Goal: Information Seeking & Learning: Compare options

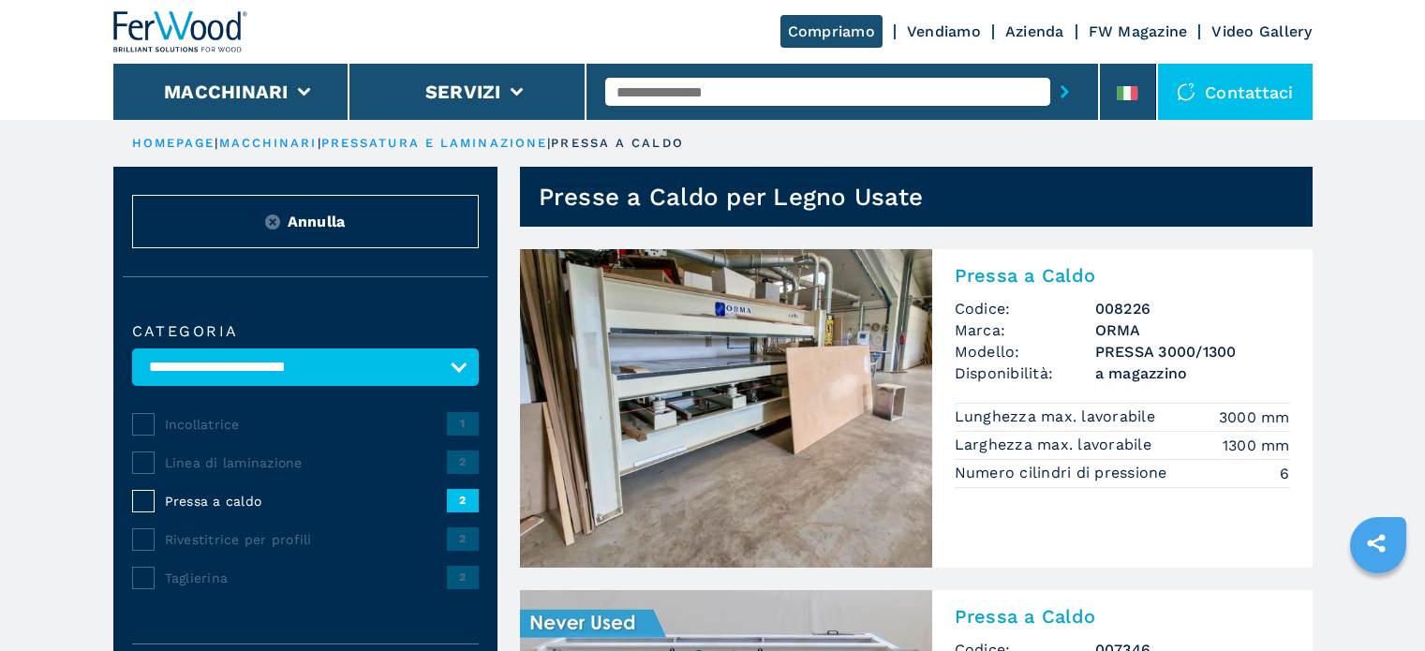
select select "**********"
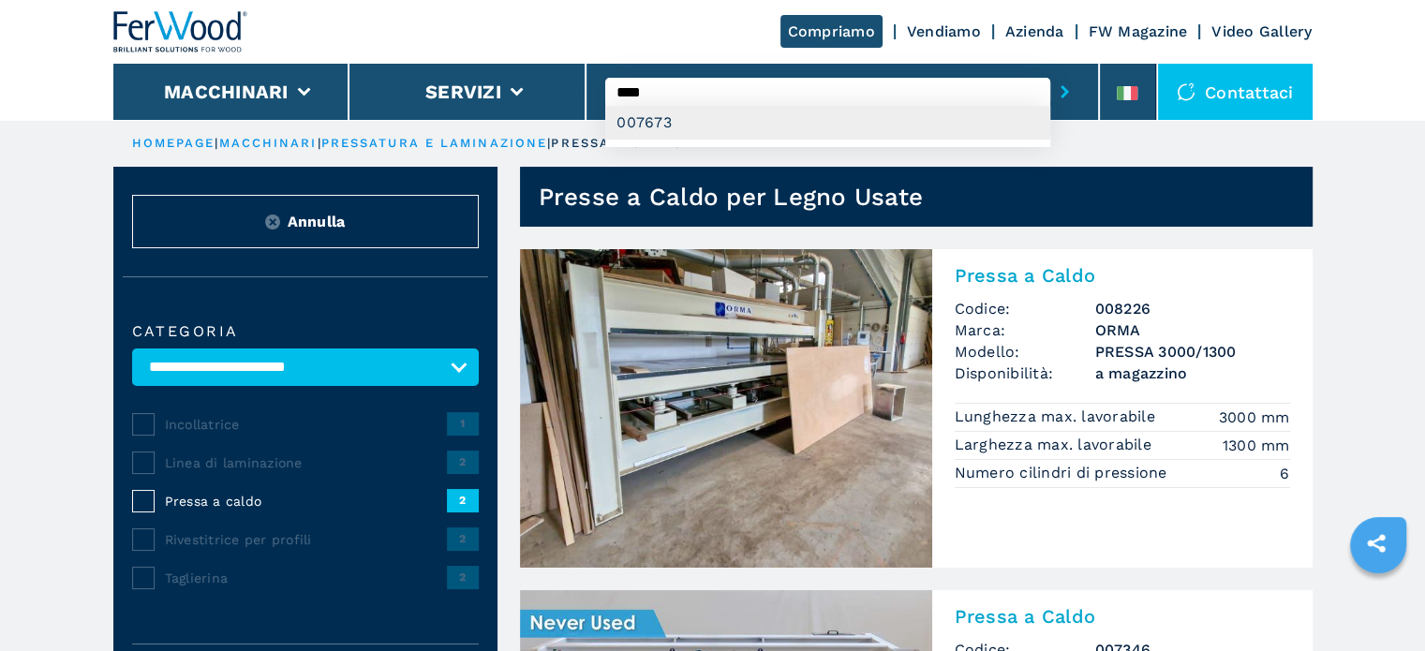
click at [666, 130] on div "007673" at bounding box center [827, 123] width 445 height 34
type input "******"
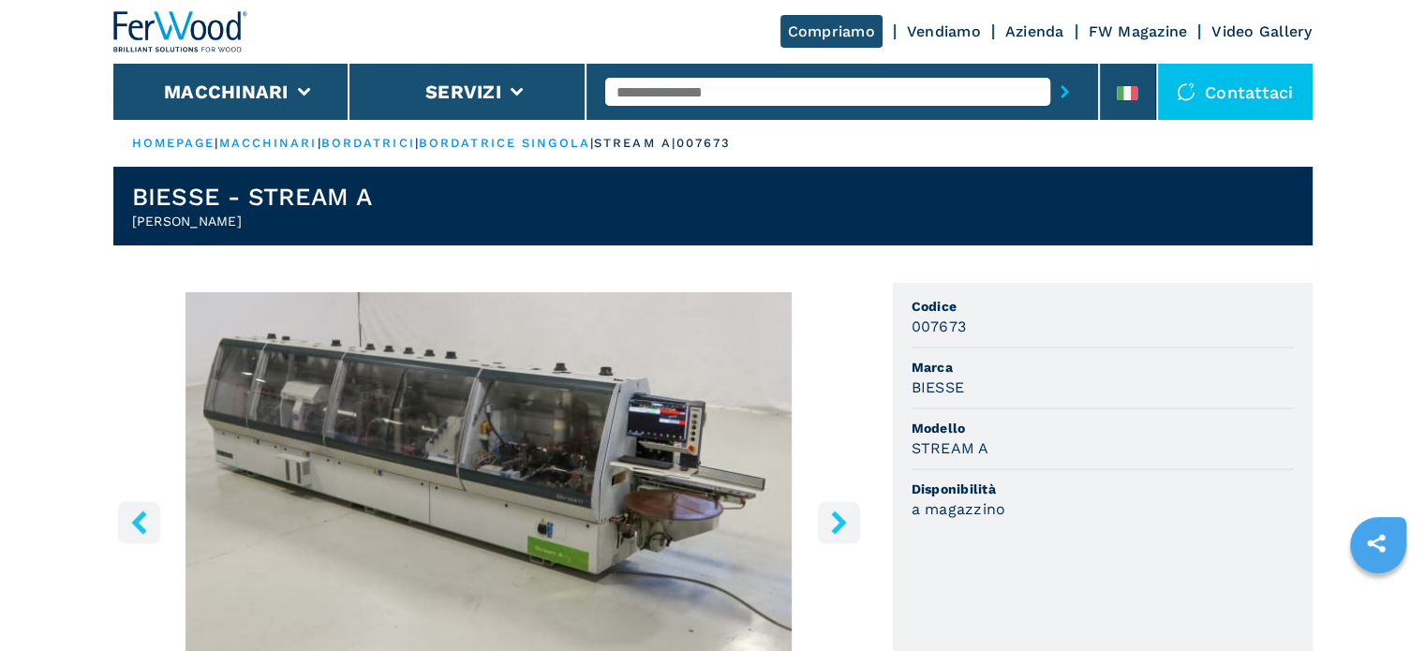
click at [835, 532] on icon "right-button" at bounding box center [838, 521] width 15 height 23
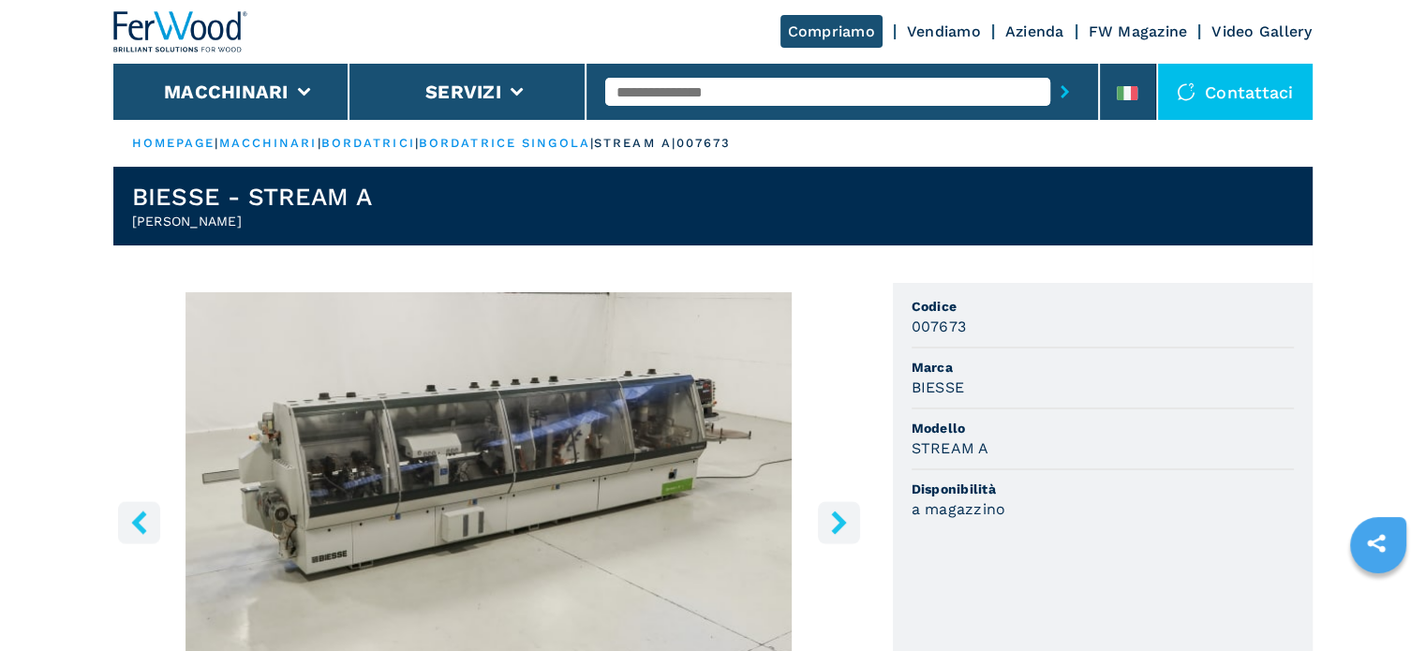
click at [835, 532] on icon "right-button" at bounding box center [838, 521] width 15 height 23
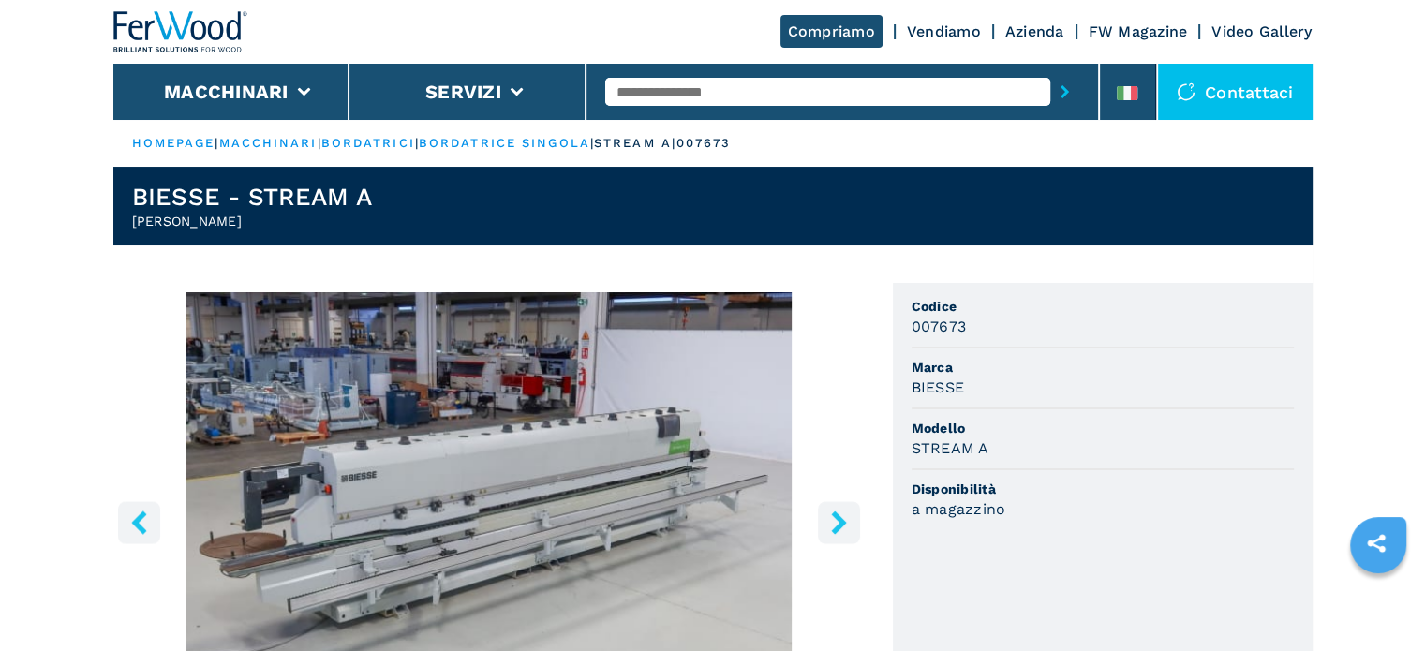
click at [835, 532] on icon "right-button" at bounding box center [838, 521] width 15 height 23
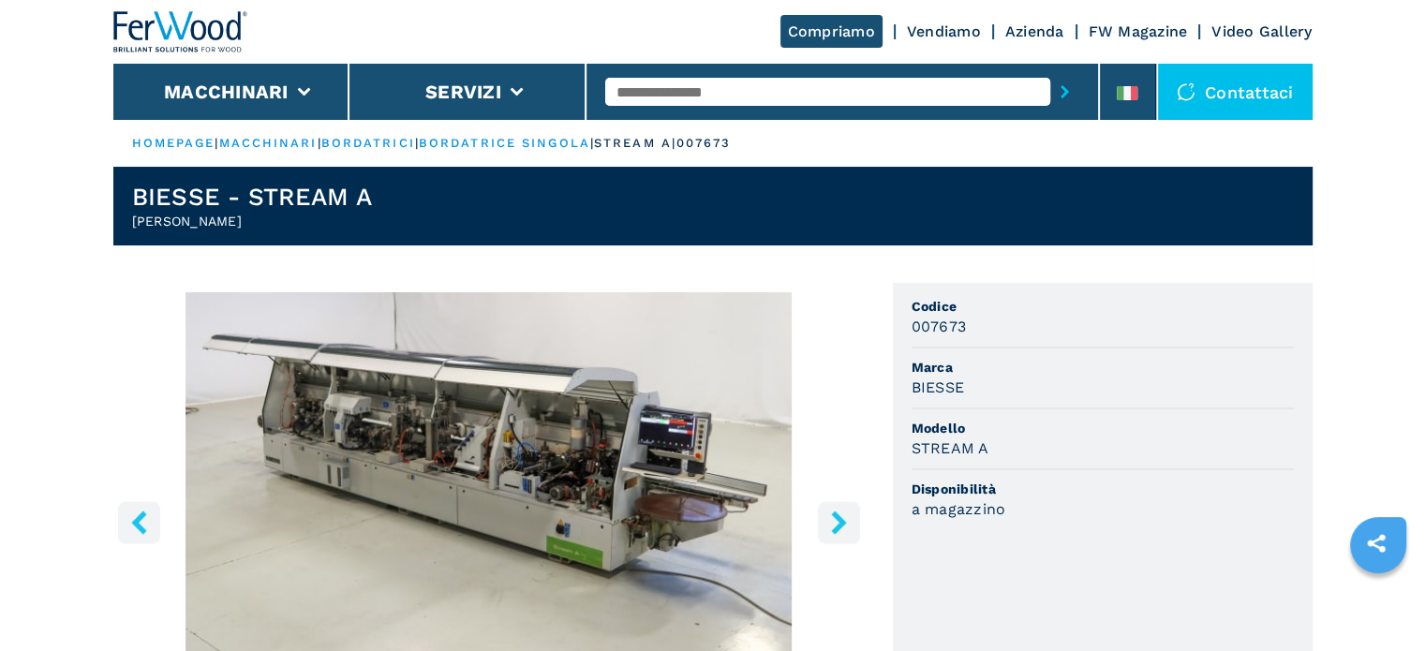
click at [834, 532] on icon "right-button" at bounding box center [838, 521] width 15 height 23
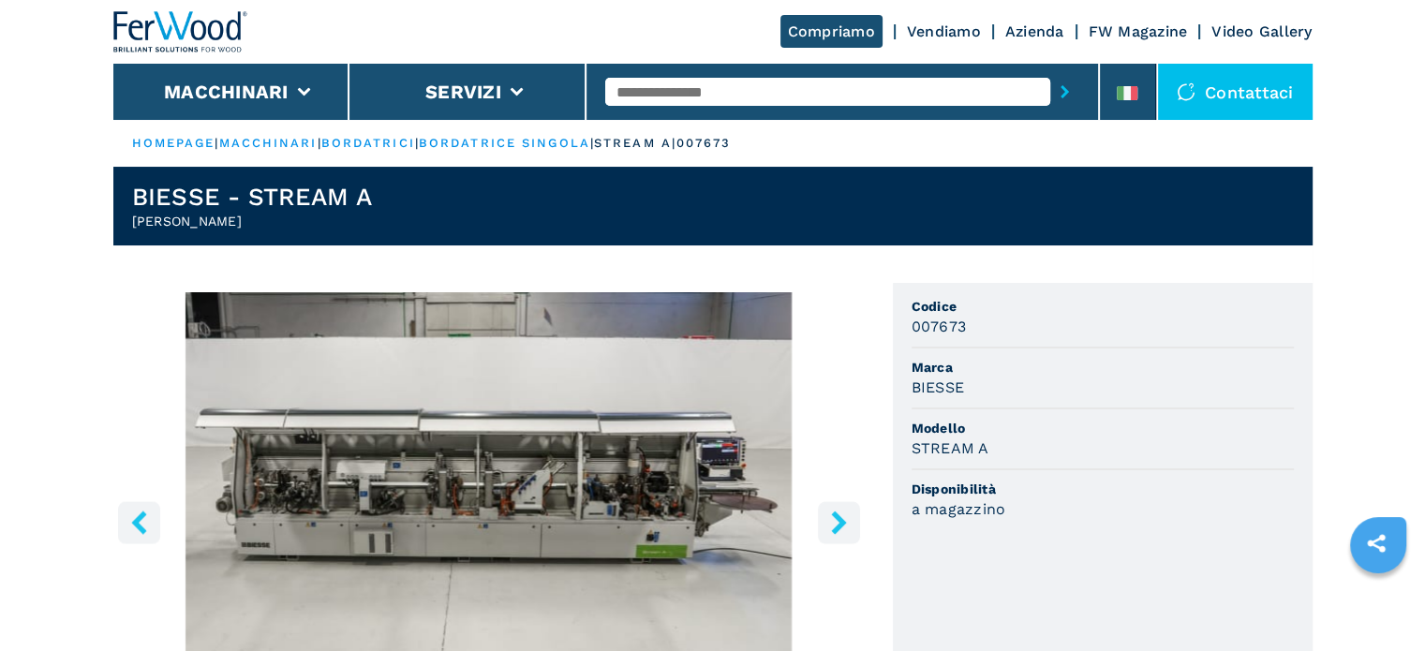
click at [833, 531] on icon "right-button" at bounding box center [838, 521] width 15 height 23
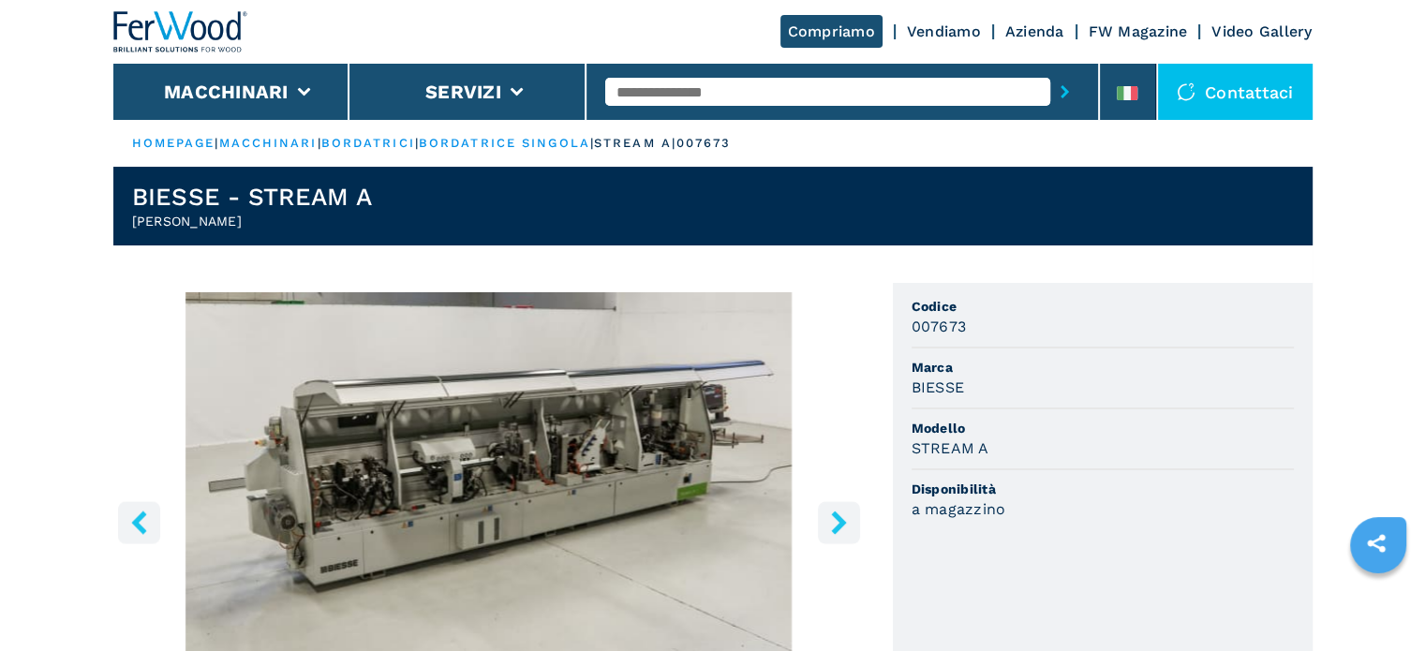
click at [833, 531] on icon "right-button" at bounding box center [838, 521] width 15 height 23
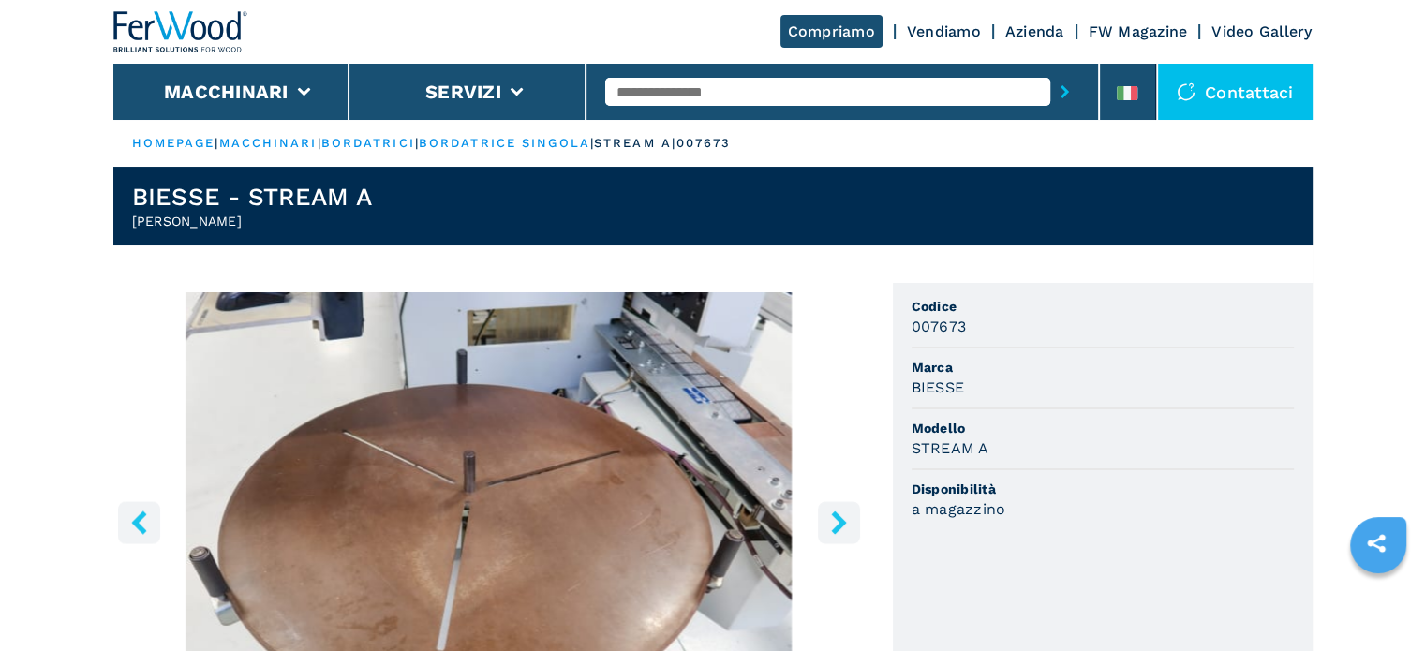
click at [833, 531] on icon "right-button" at bounding box center [838, 521] width 15 height 23
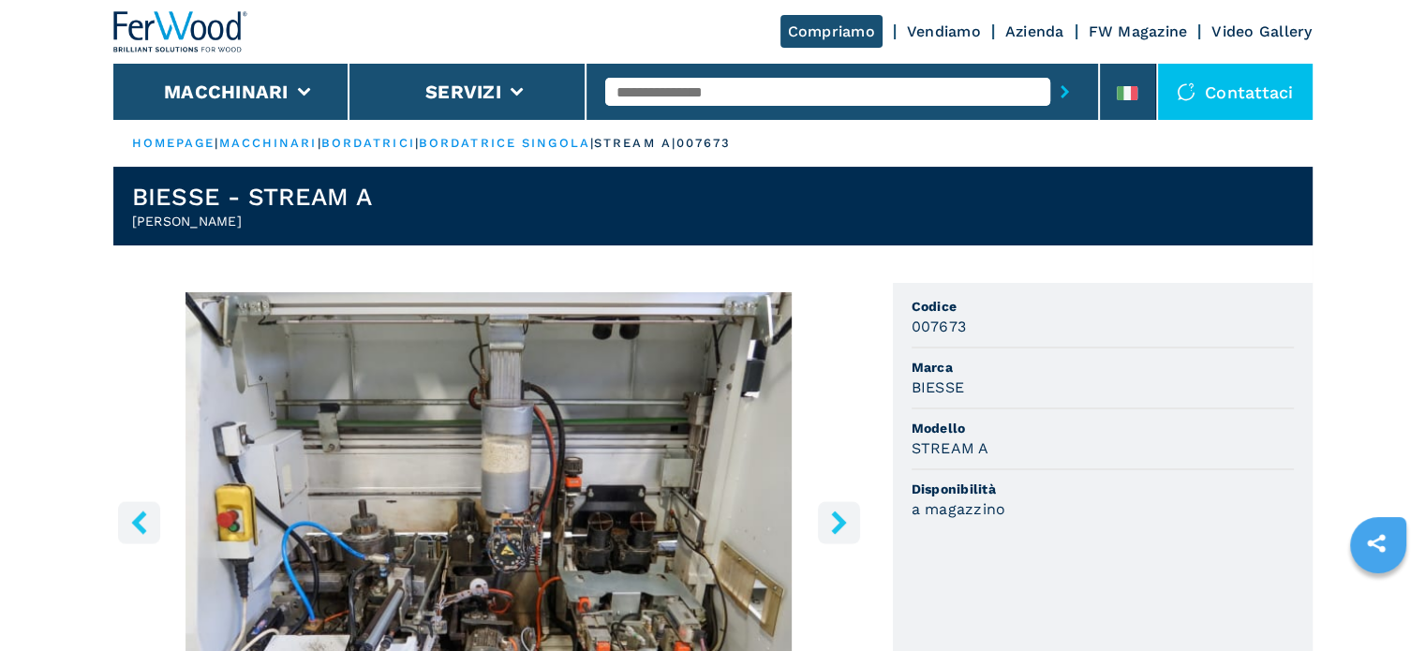
click at [833, 531] on icon "right-button" at bounding box center [838, 521] width 15 height 23
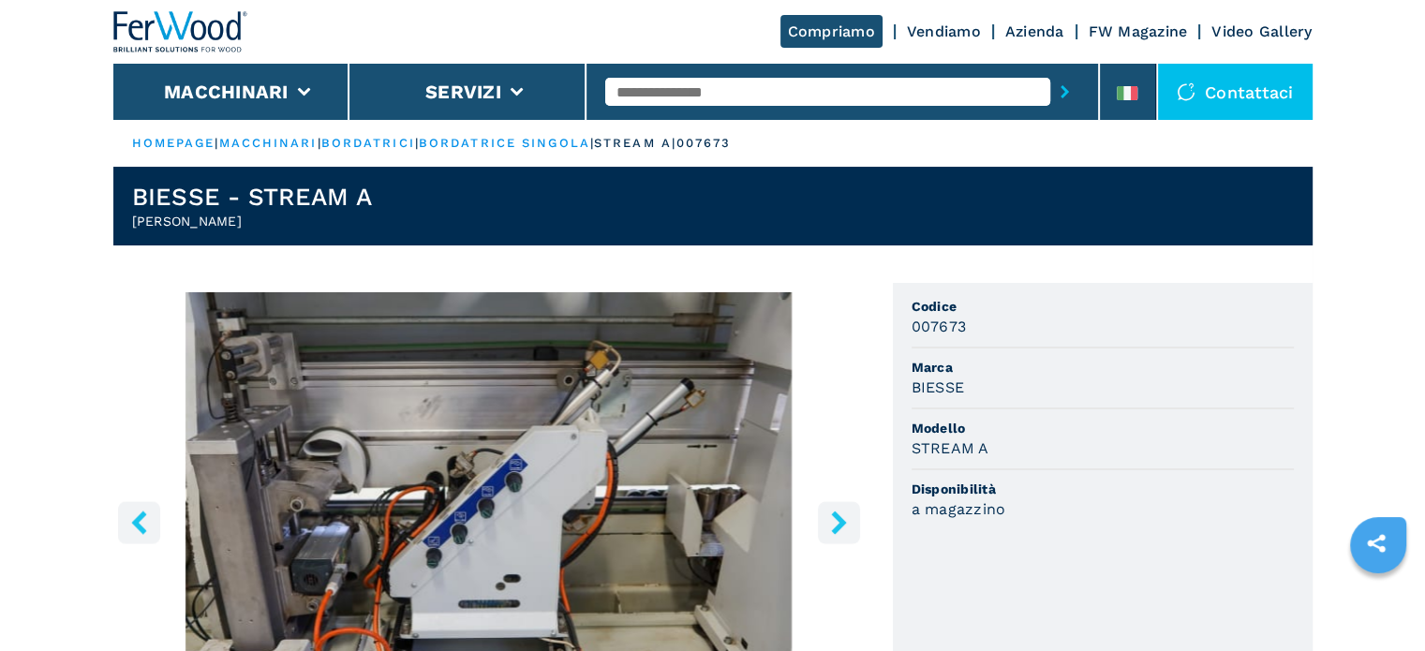
click at [833, 531] on icon "right-button" at bounding box center [838, 521] width 15 height 23
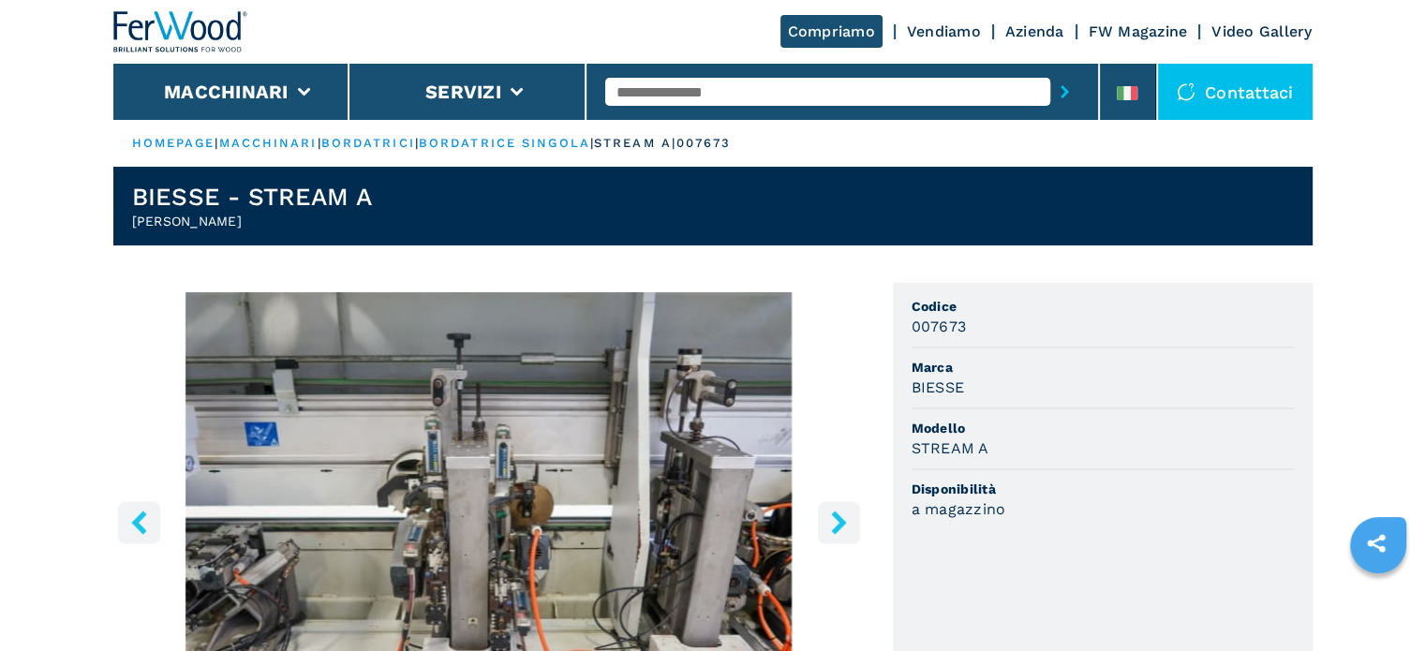
click at [833, 531] on icon "right-button" at bounding box center [838, 521] width 15 height 23
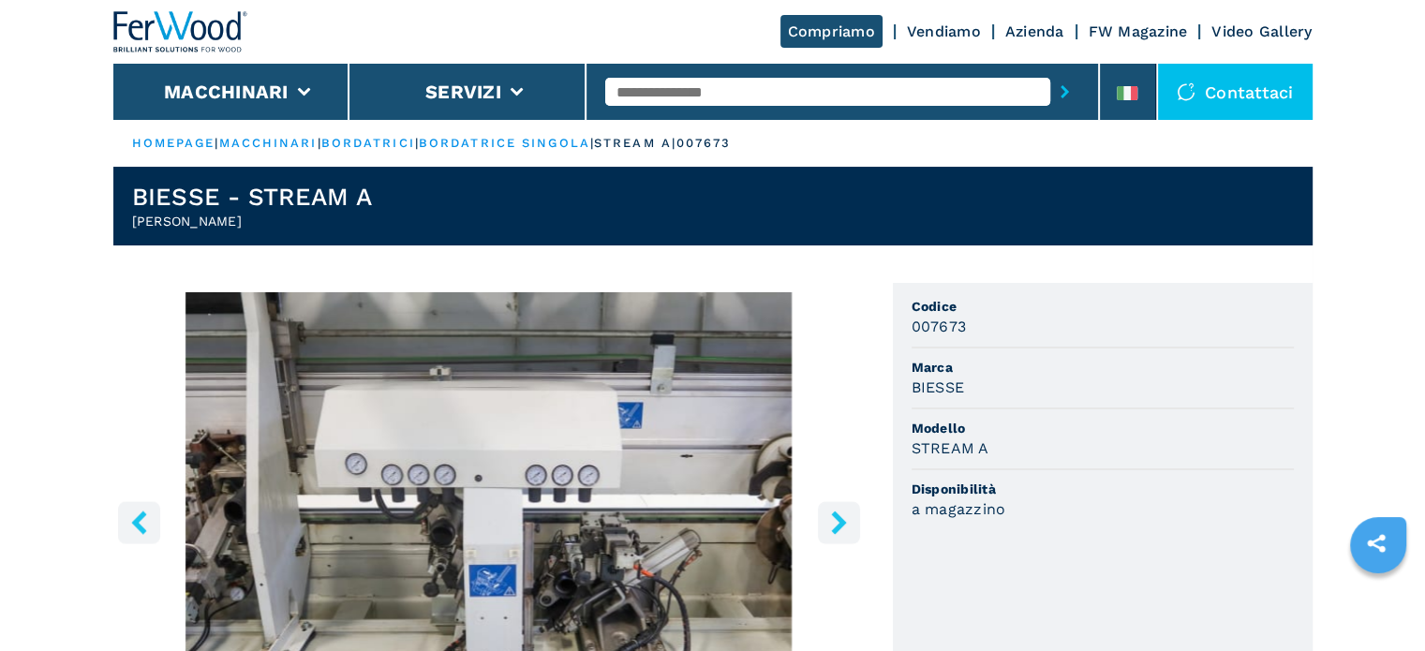
click at [135, 513] on icon "left-button" at bounding box center [138, 521] width 23 height 23
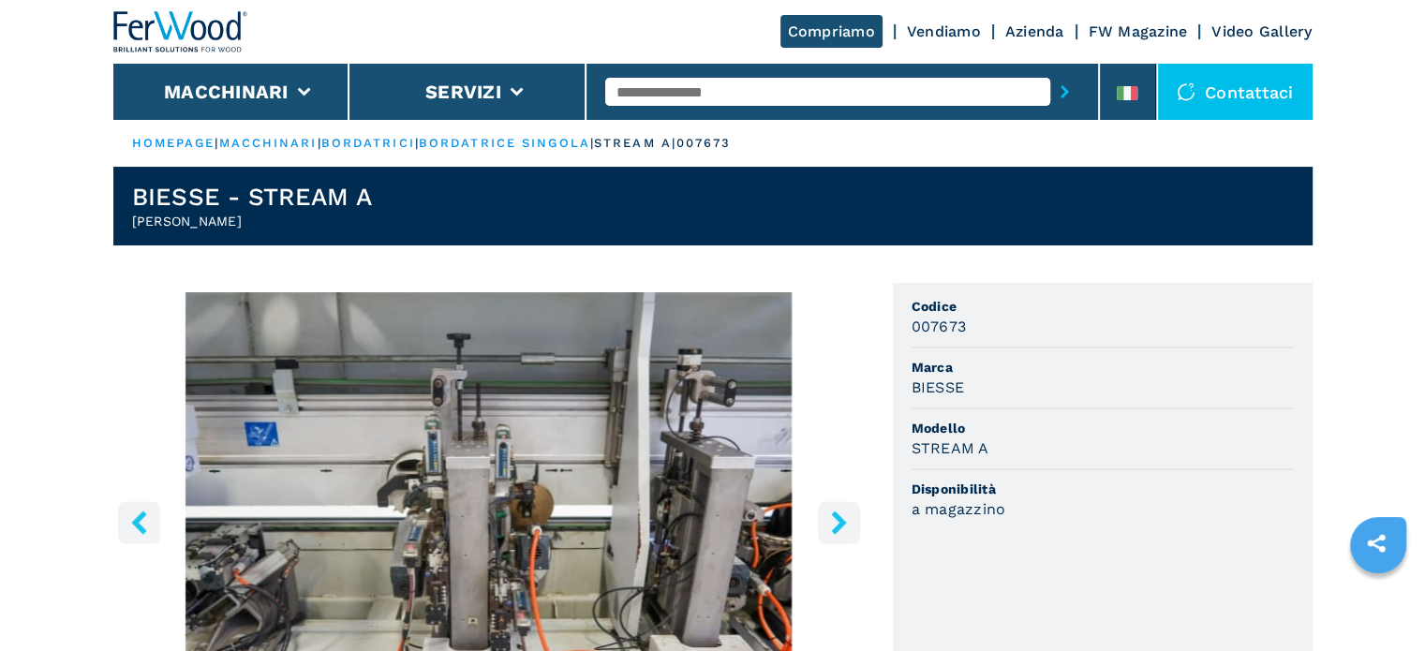
click at [833, 527] on icon "right-button" at bounding box center [838, 521] width 23 height 23
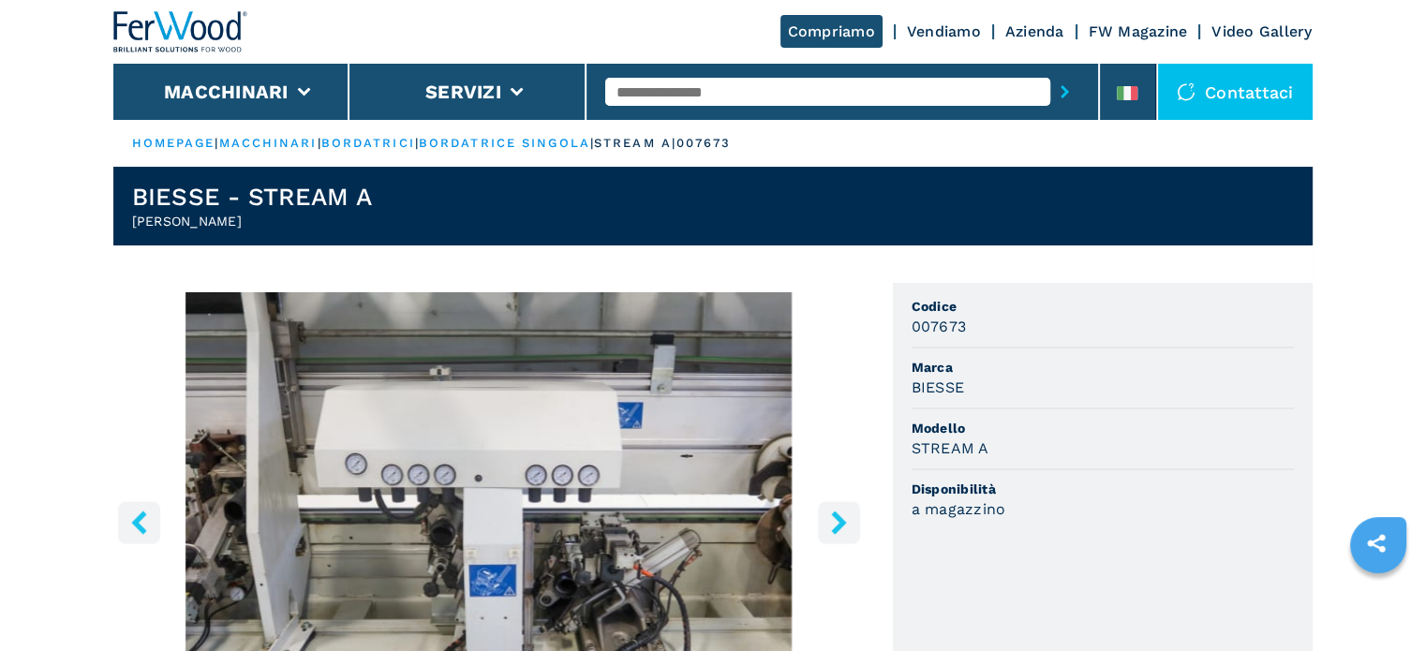
click at [831, 525] on icon "right-button" at bounding box center [838, 521] width 23 height 23
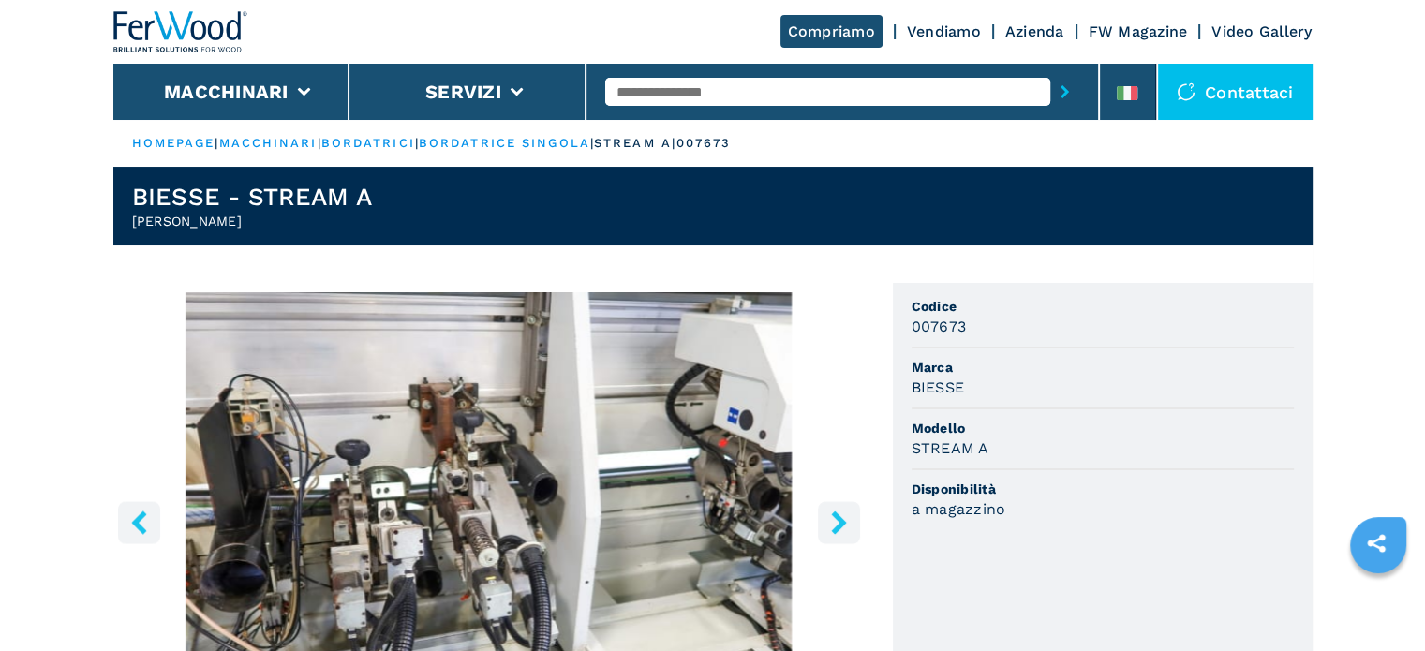
click at [831, 524] on icon "right-button" at bounding box center [838, 521] width 23 height 23
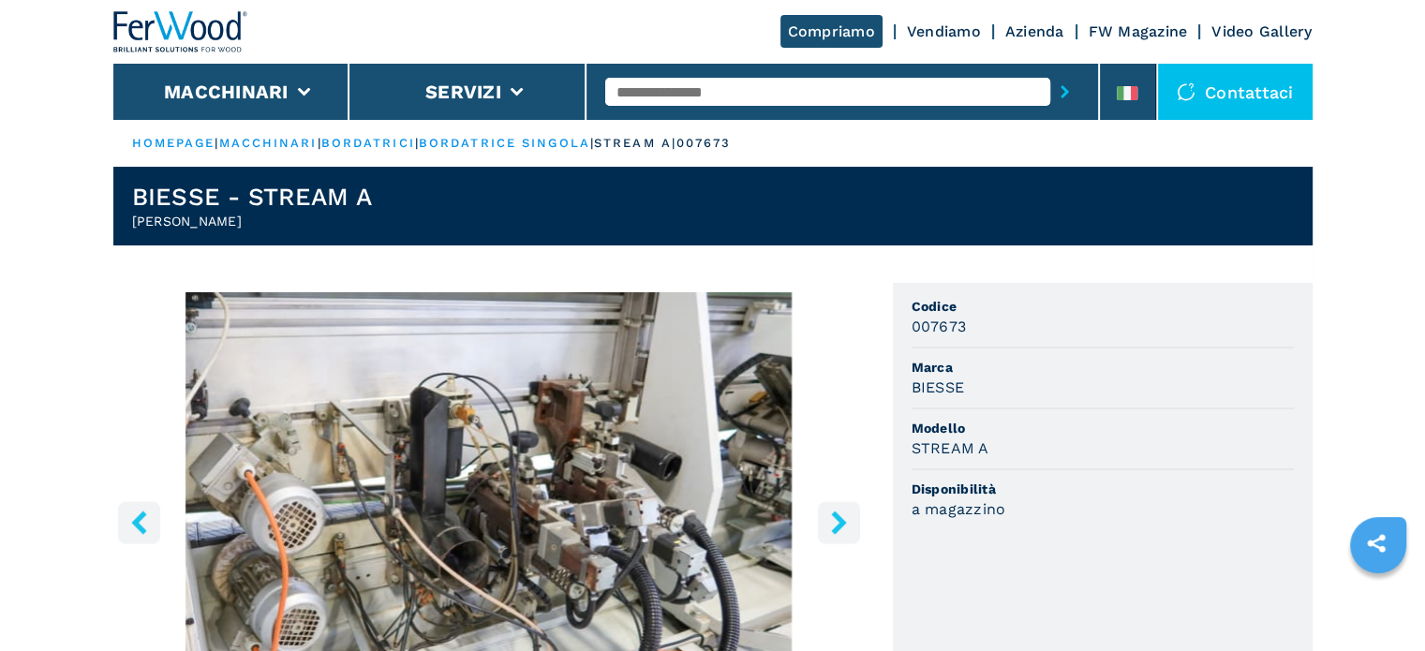
click at [831, 524] on icon "right-button" at bounding box center [838, 521] width 23 height 23
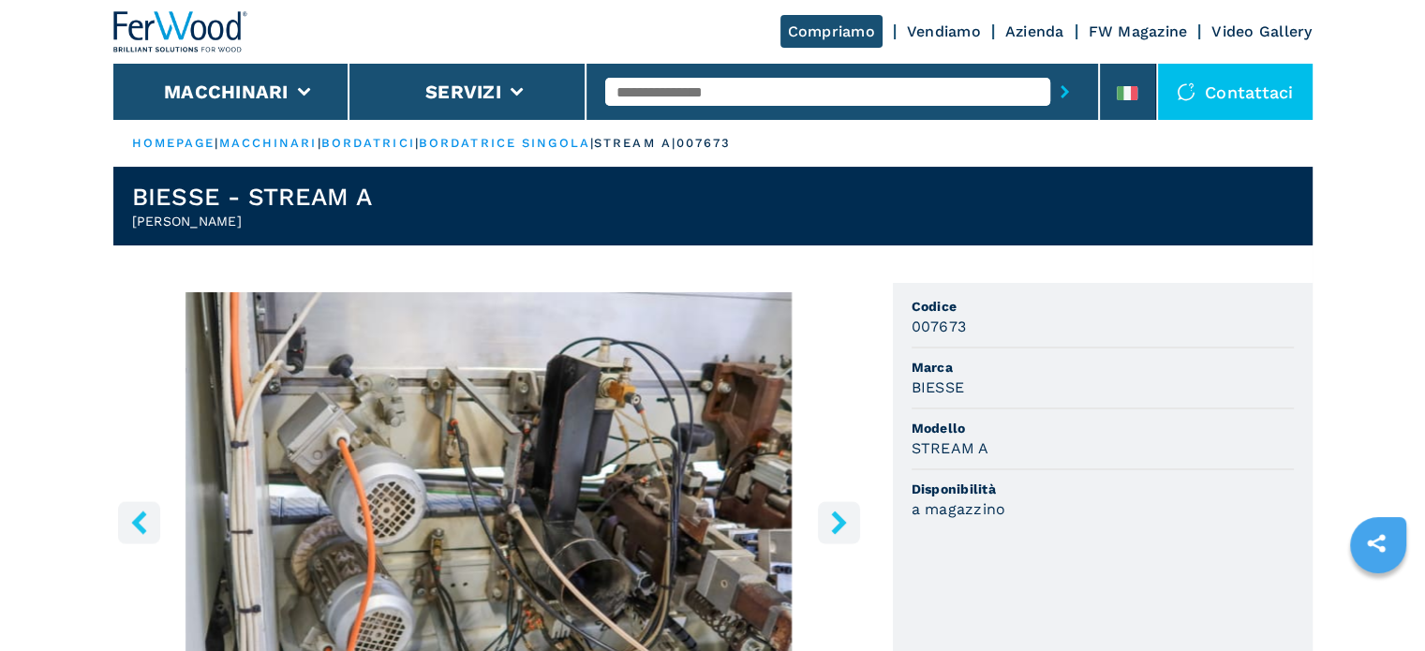
click at [831, 524] on icon "right-button" at bounding box center [838, 521] width 23 height 23
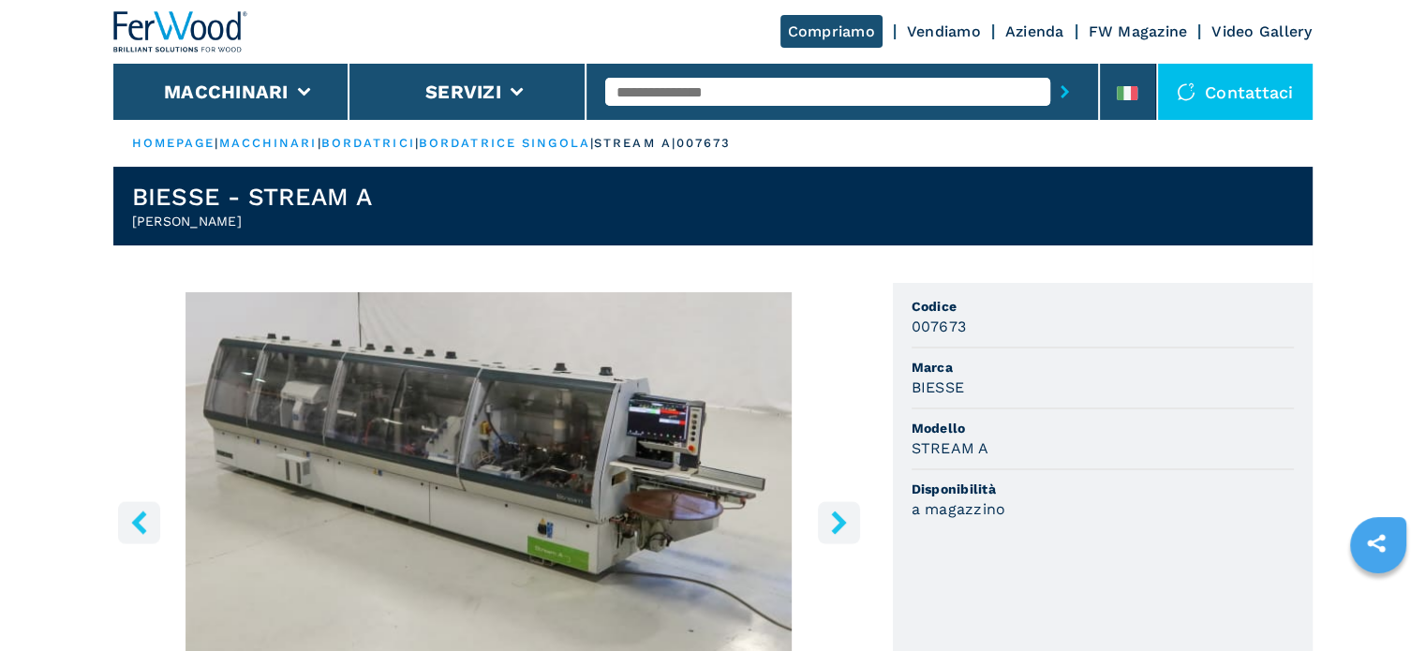
click at [634, 89] on input "text" at bounding box center [827, 92] width 445 height 28
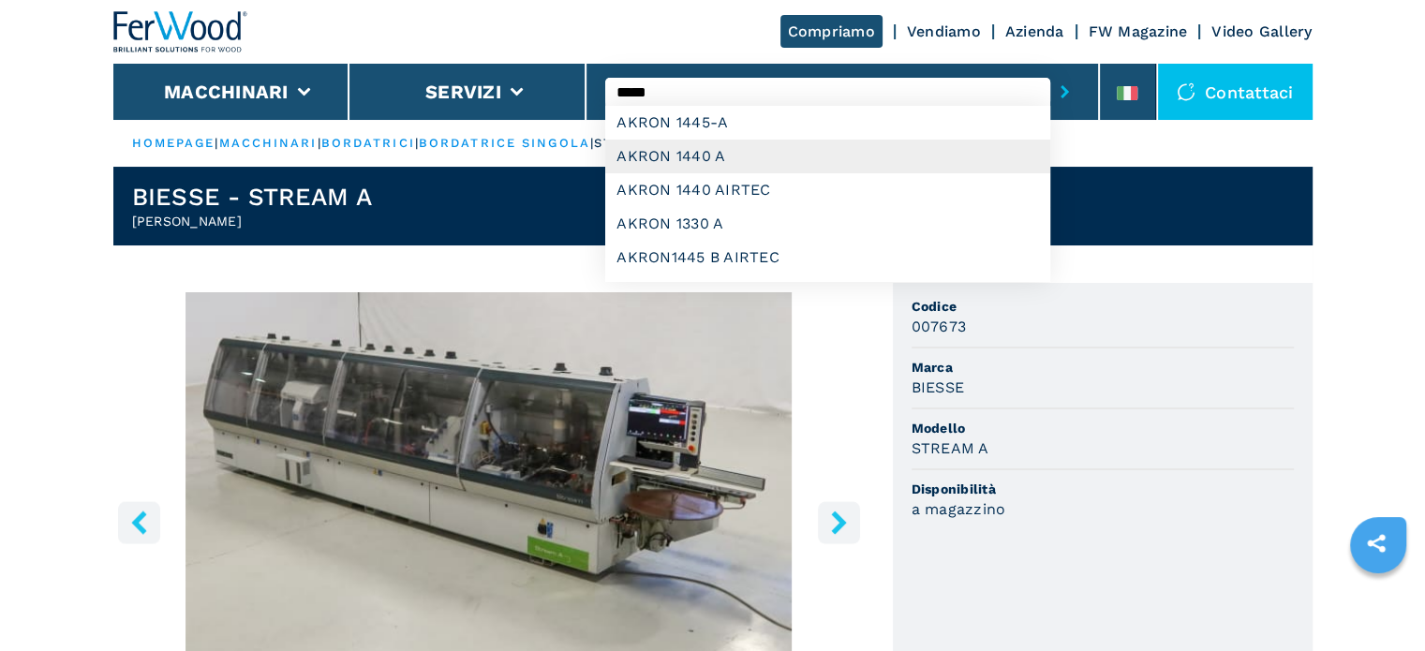
click at [663, 152] on div "AKRON 1440 A" at bounding box center [827, 157] width 445 height 34
type input "**********"
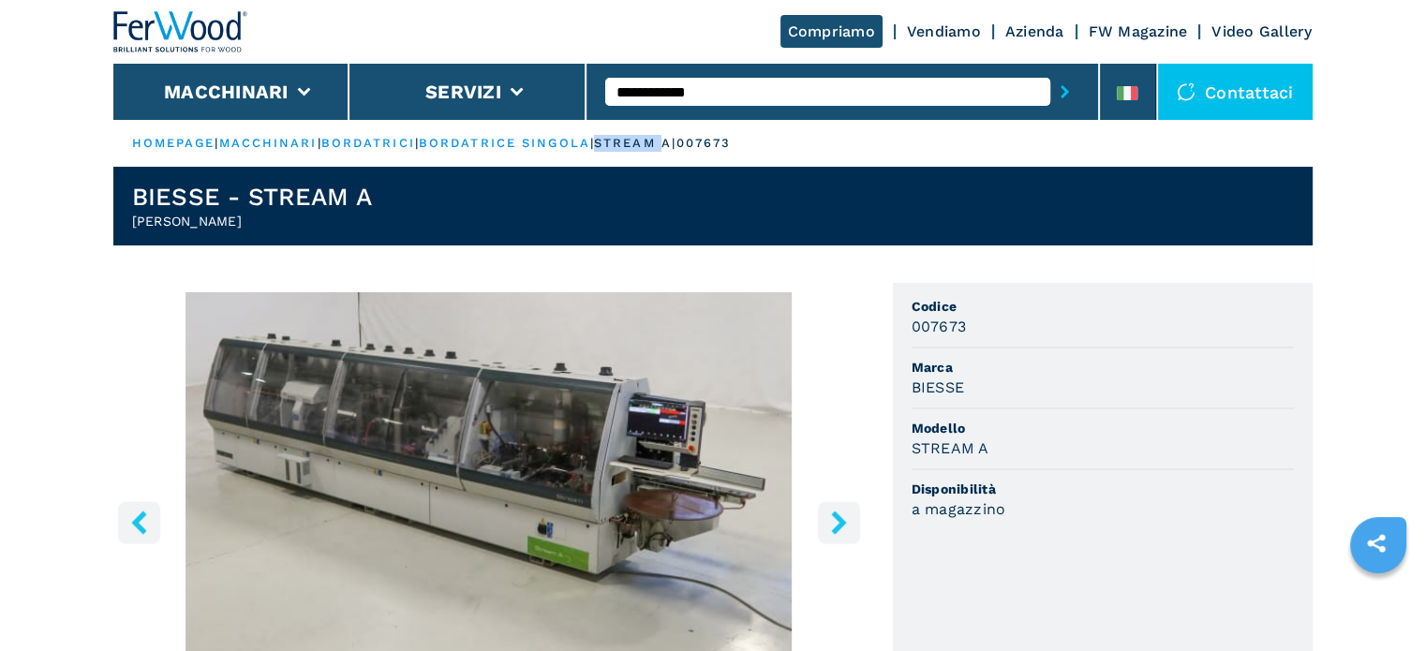
drag, startPoint x: 663, startPoint y: 152, endPoint x: 728, endPoint y: 90, distance: 89.4
click at [727, 92] on input "text" at bounding box center [827, 92] width 445 height 28
click at [641, 96] on input "text" at bounding box center [827, 92] width 445 height 28
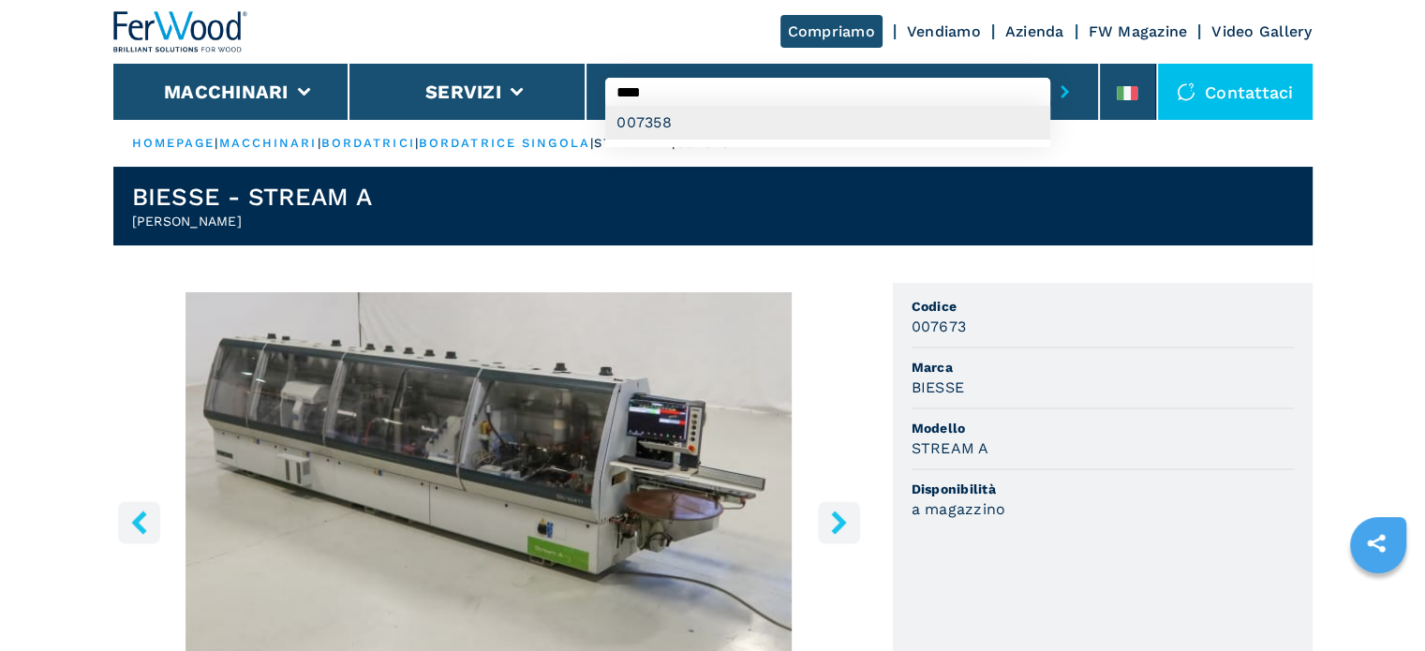
click at [649, 118] on div "007358" at bounding box center [827, 123] width 445 height 34
type input "******"
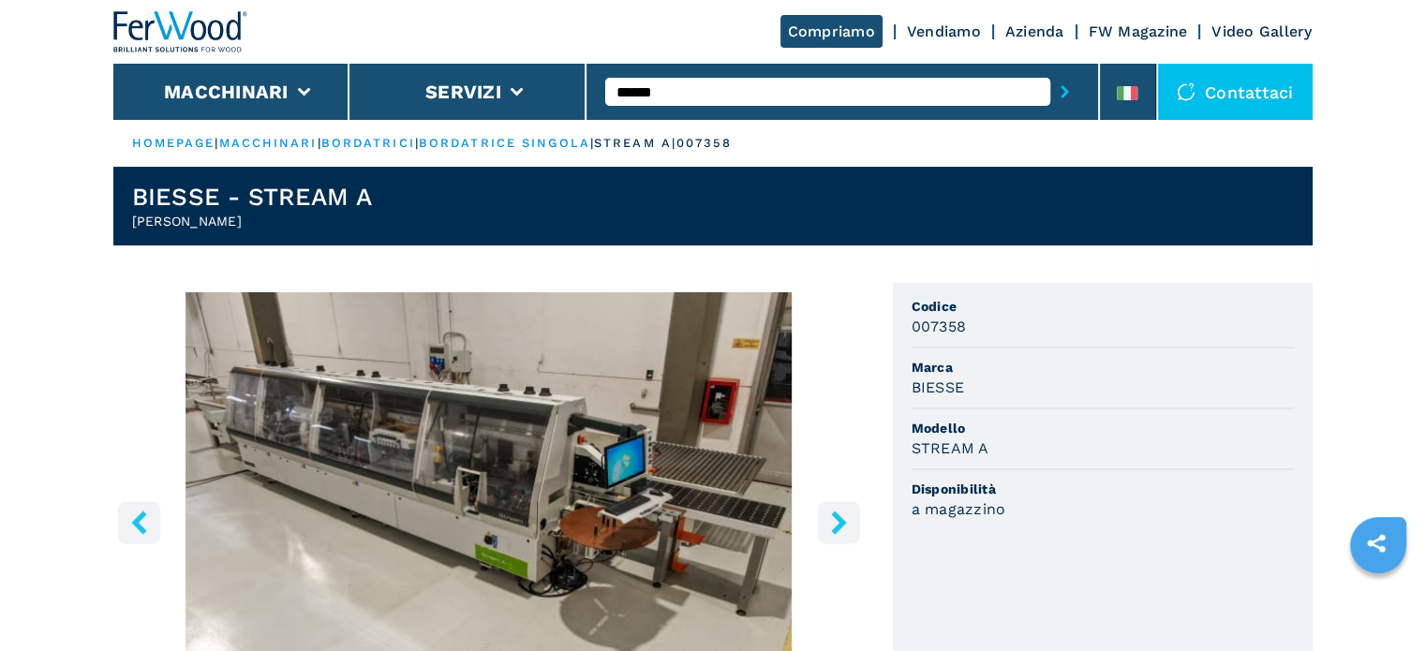
click at [846, 524] on icon "right-button" at bounding box center [838, 521] width 23 height 23
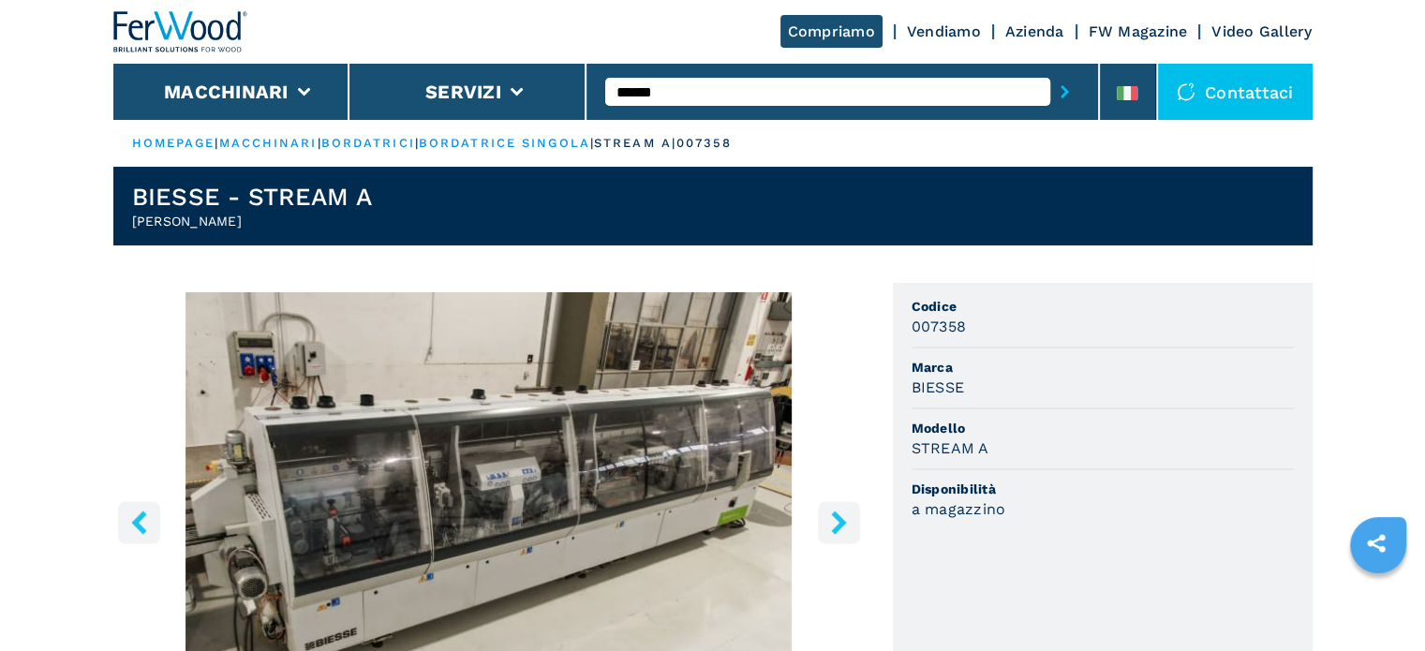
click at [845, 523] on icon "right-button" at bounding box center [838, 521] width 15 height 23
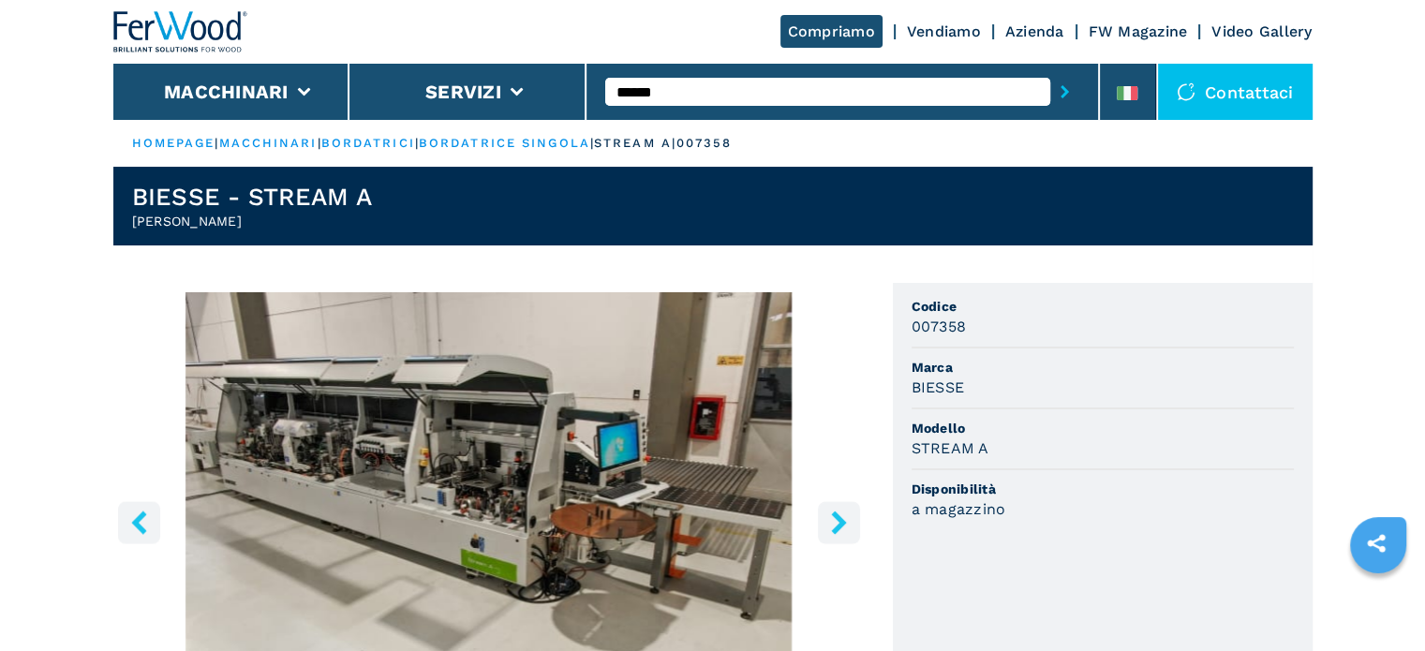
click at [845, 523] on icon "right-button" at bounding box center [838, 521] width 15 height 23
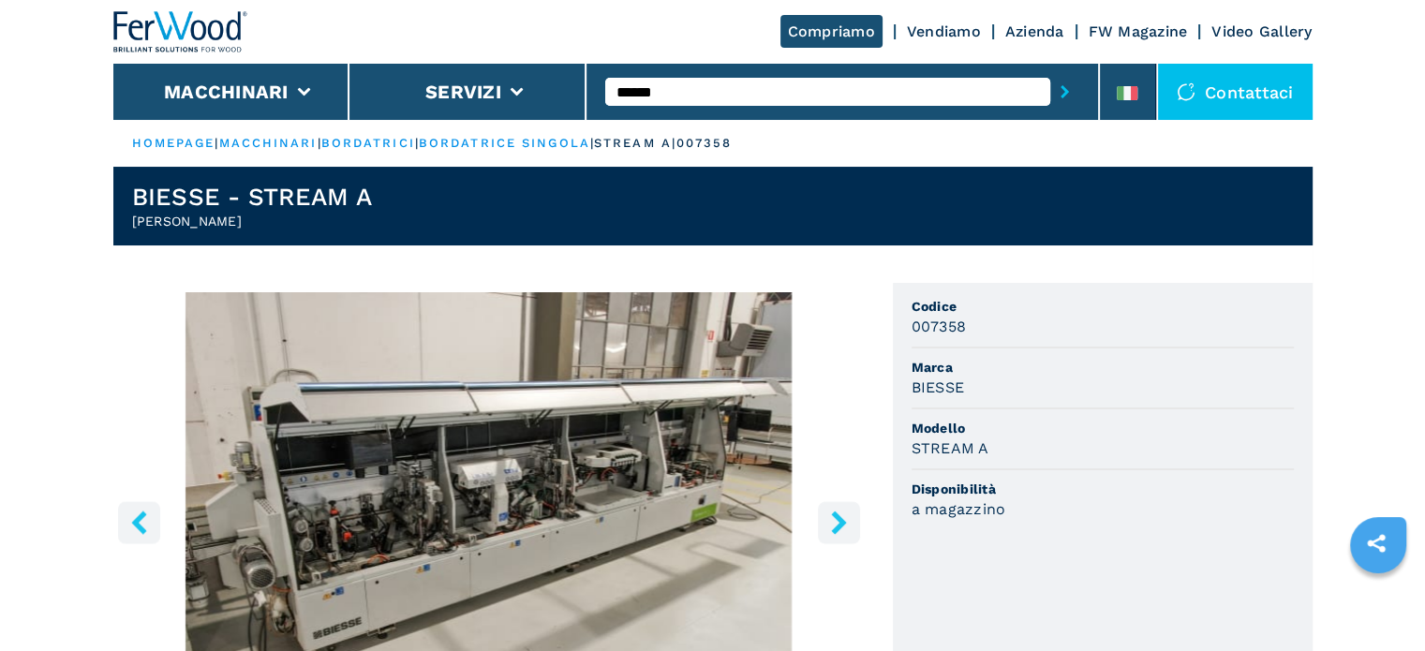
click at [845, 523] on icon "right-button" at bounding box center [838, 521] width 15 height 23
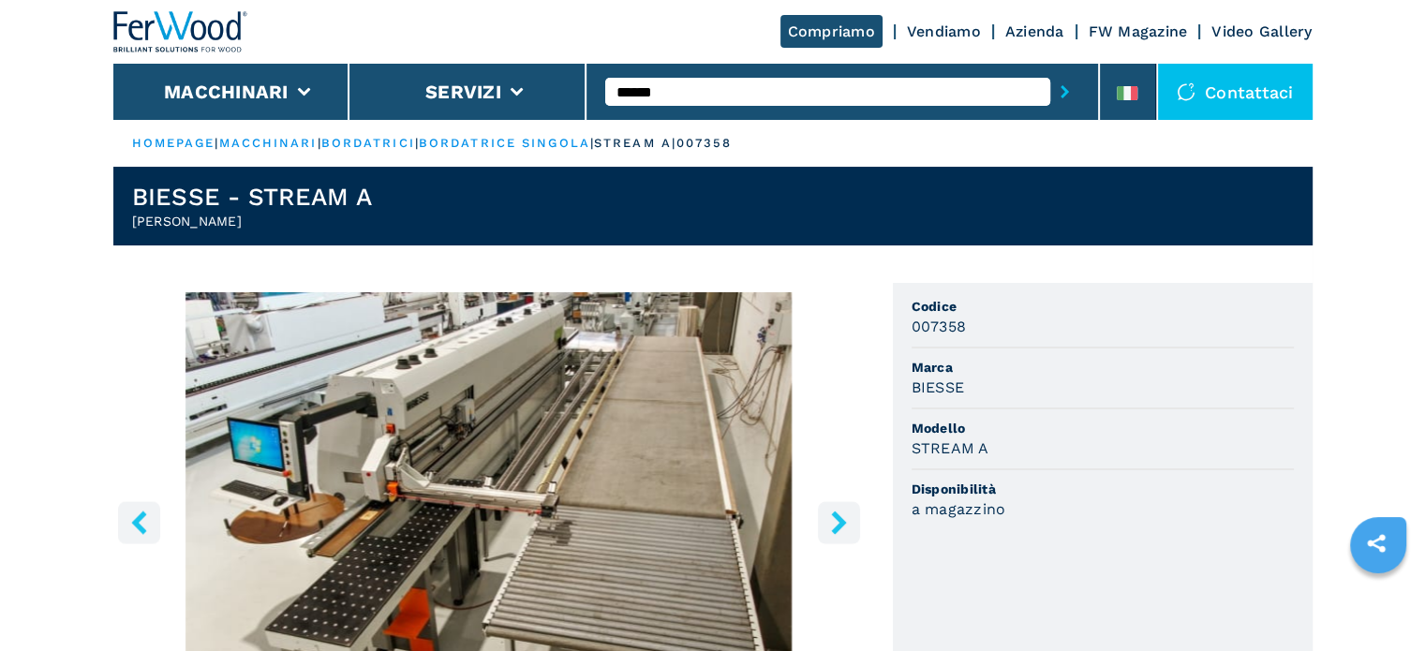
click at [845, 523] on icon "right-button" at bounding box center [838, 521] width 15 height 23
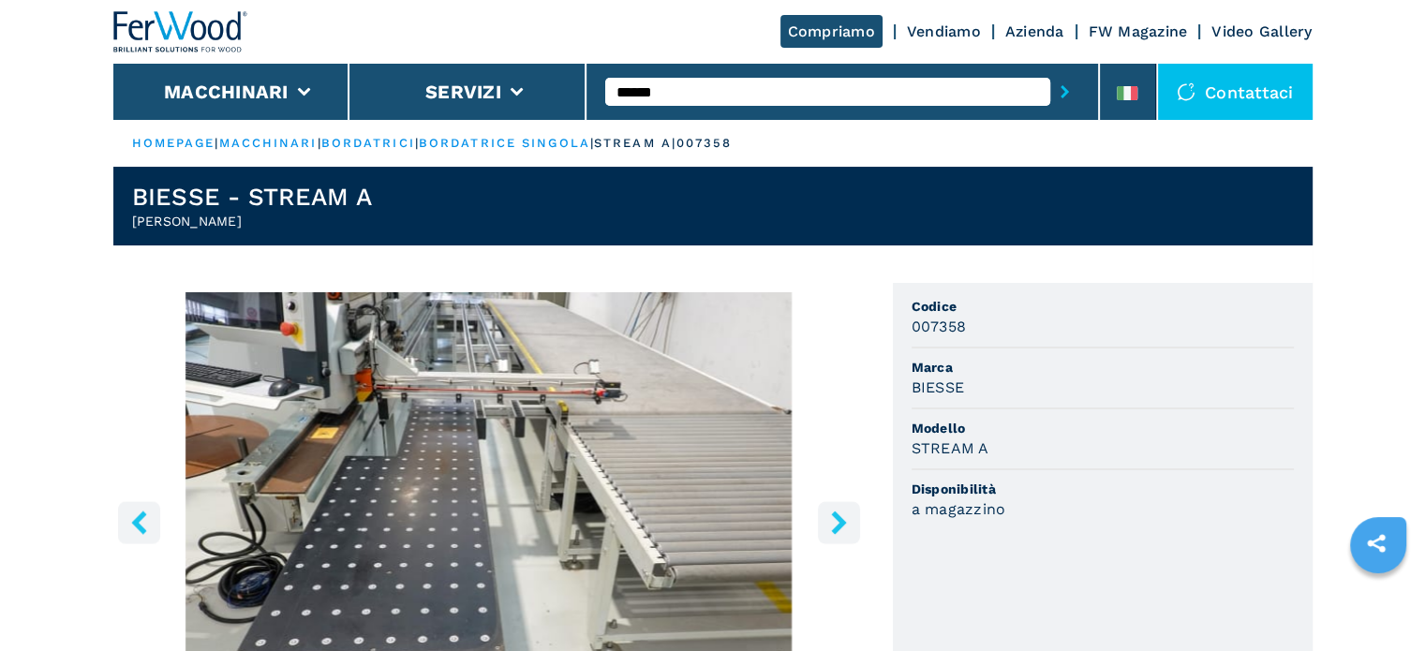
click at [845, 523] on icon "right-button" at bounding box center [838, 521] width 15 height 23
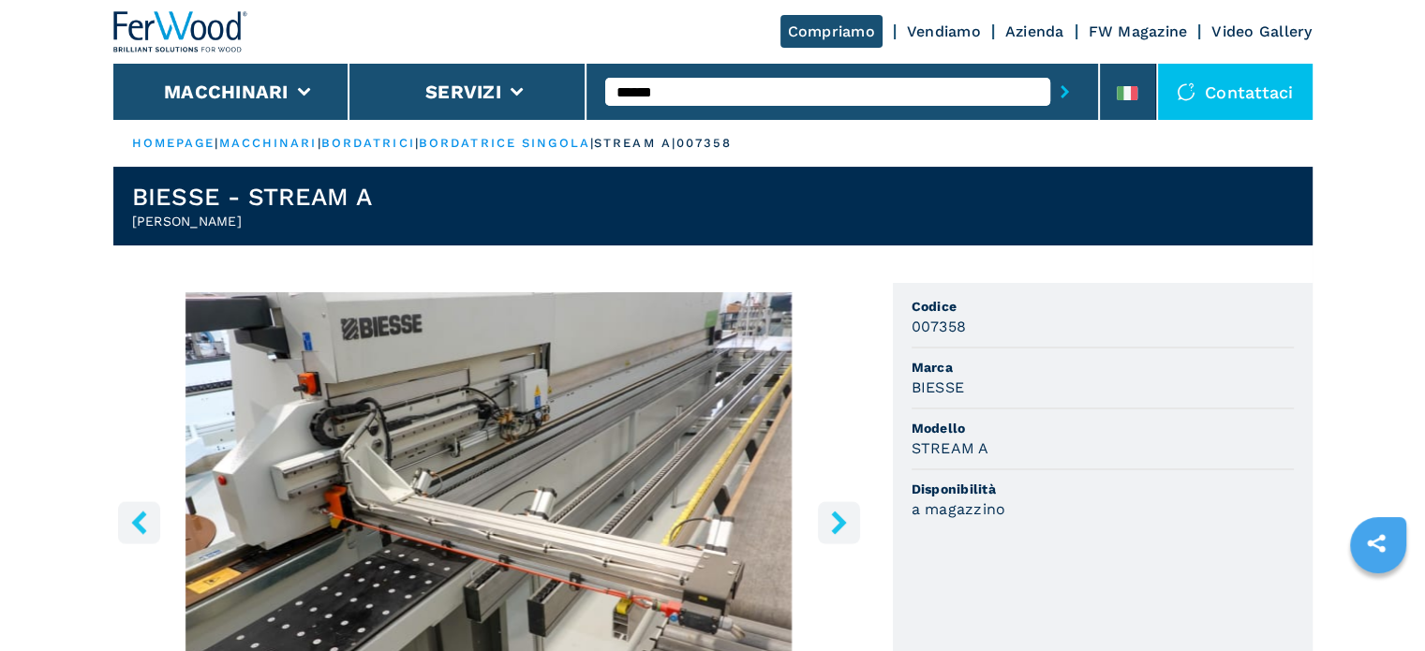
click at [843, 520] on icon "right-button" at bounding box center [838, 521] width 23 height 23
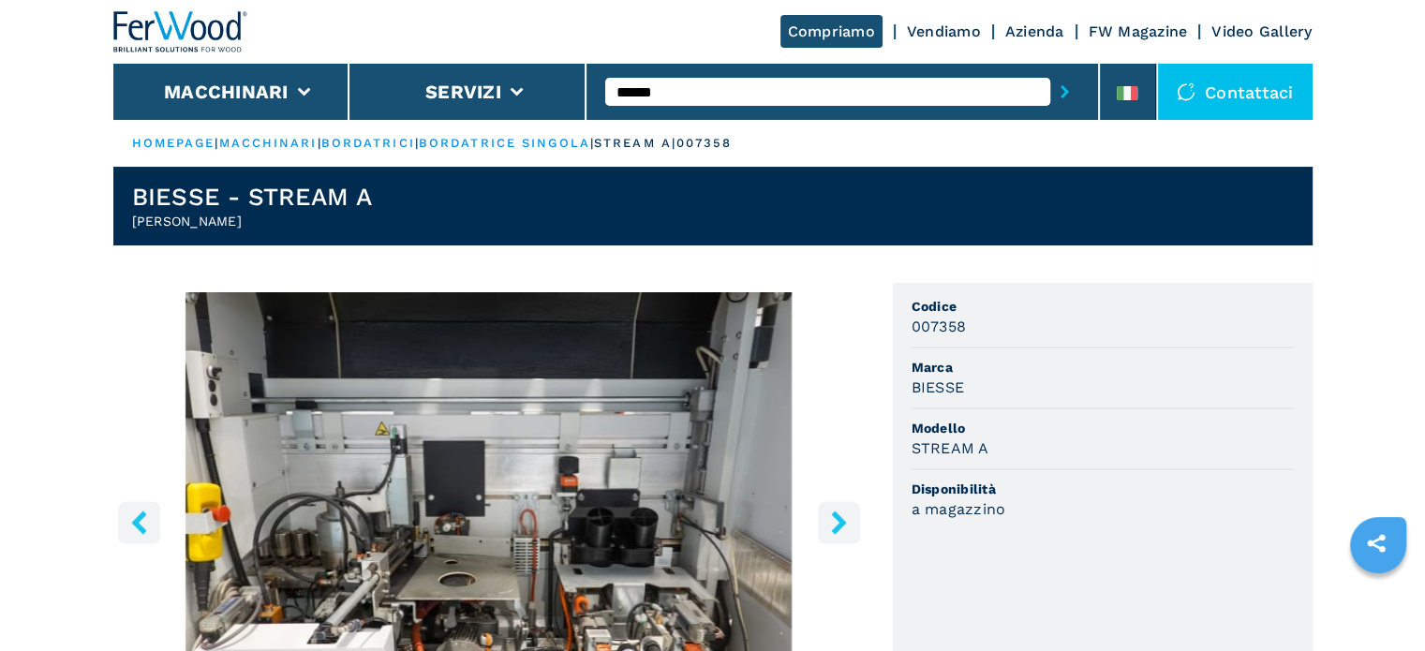
click at [835, 520] on icon "right-button" at bounding box center [838, 521] width 23 height 23
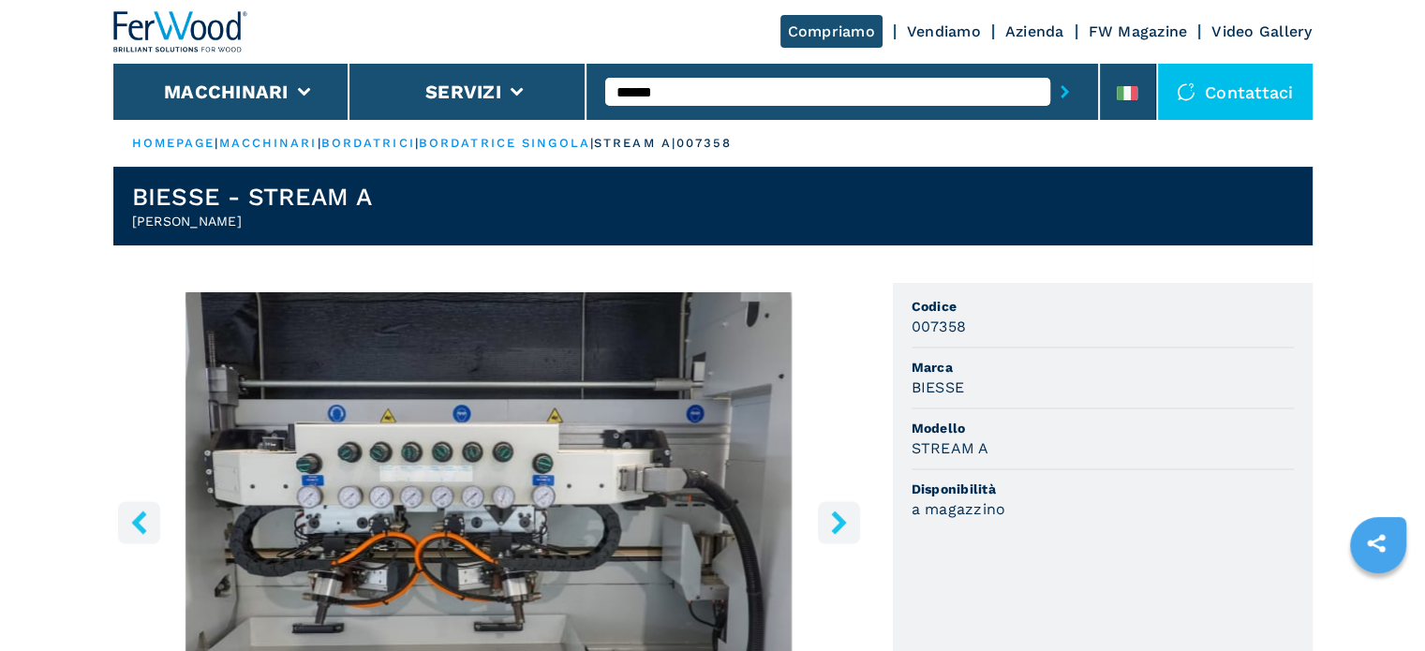
click at [835, 520] on icon "right-button" at bounding box center [838, 521] width 23 height 23
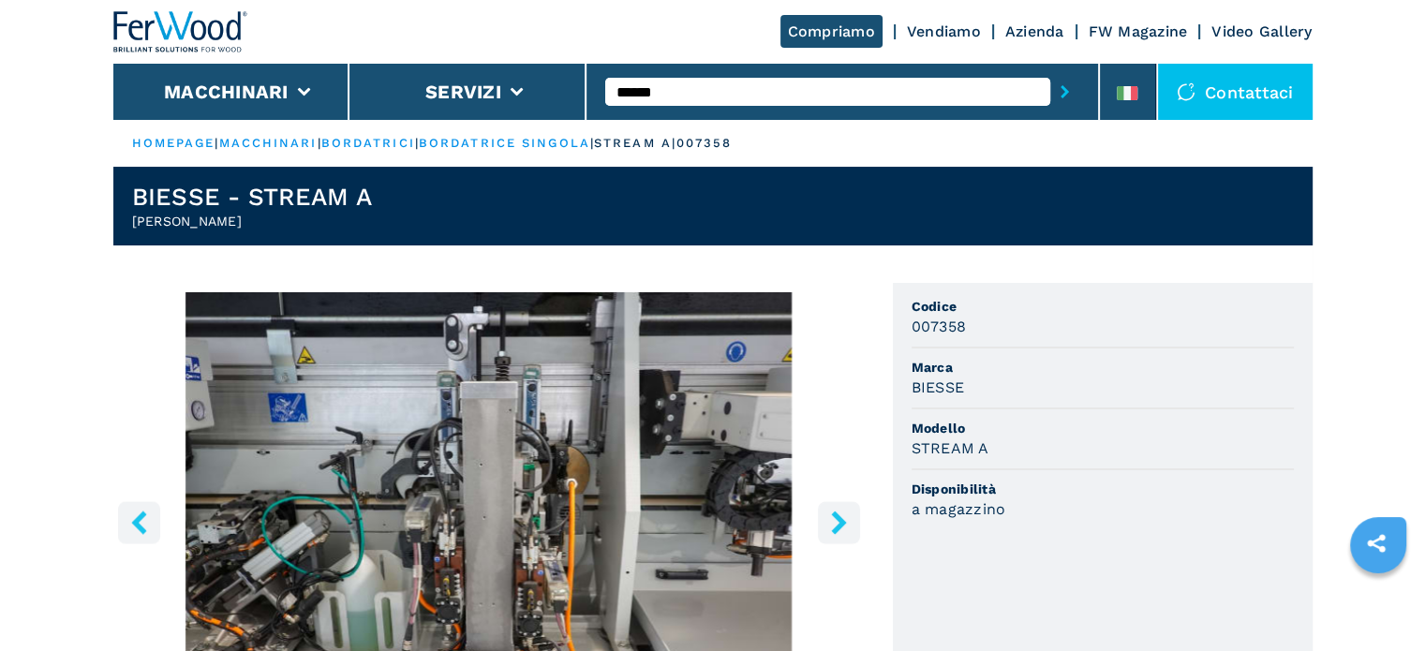
click at [835, 520] on icon "right-button" at bounding box center [838, 521] width 23 height 23
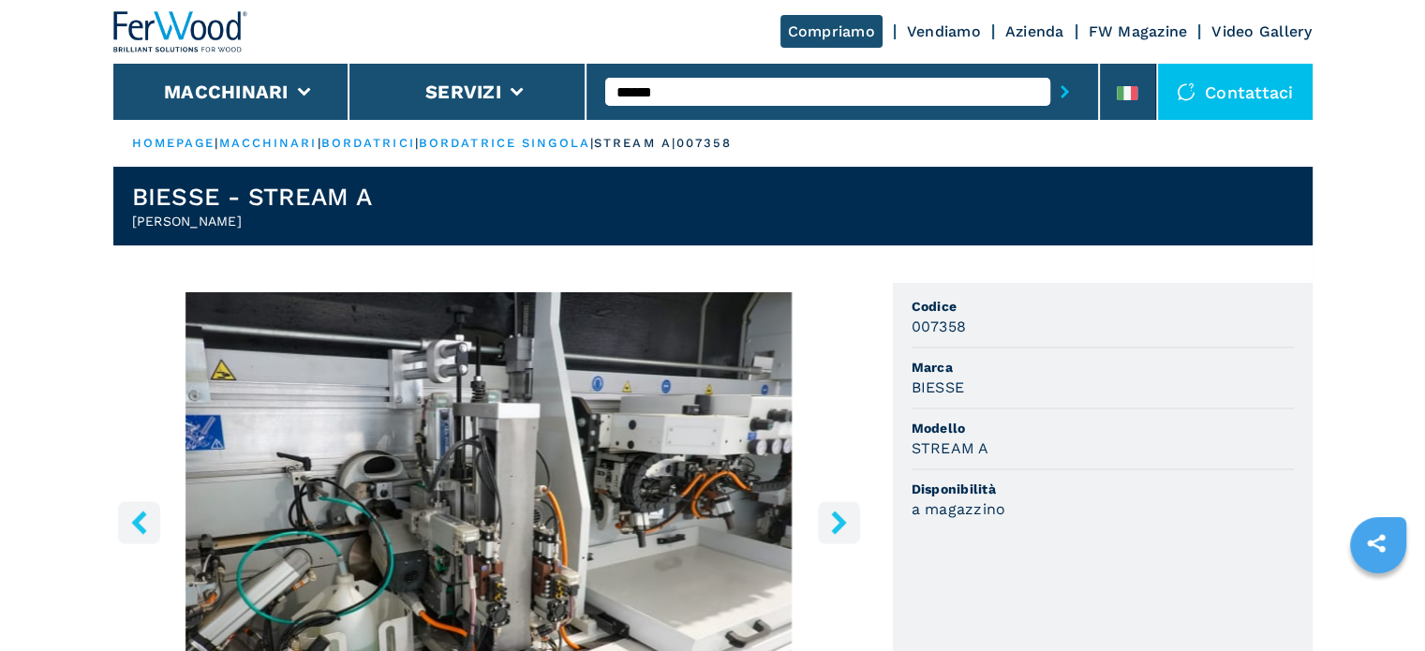
click at [835, 520] on icon "right-button" at bounding box center [838, 521] width 23 height 23
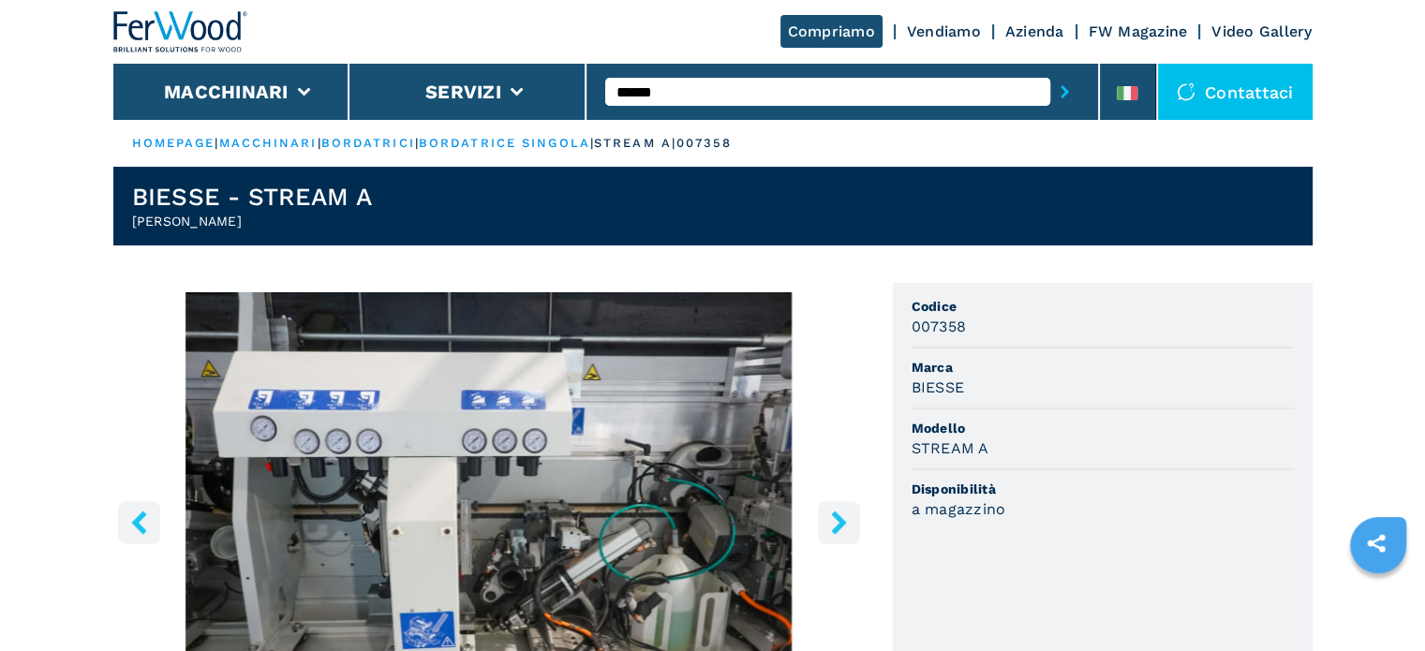
click at [835, 520] on icon "right-button" at bounding box center [838, 521] width 23 height 23
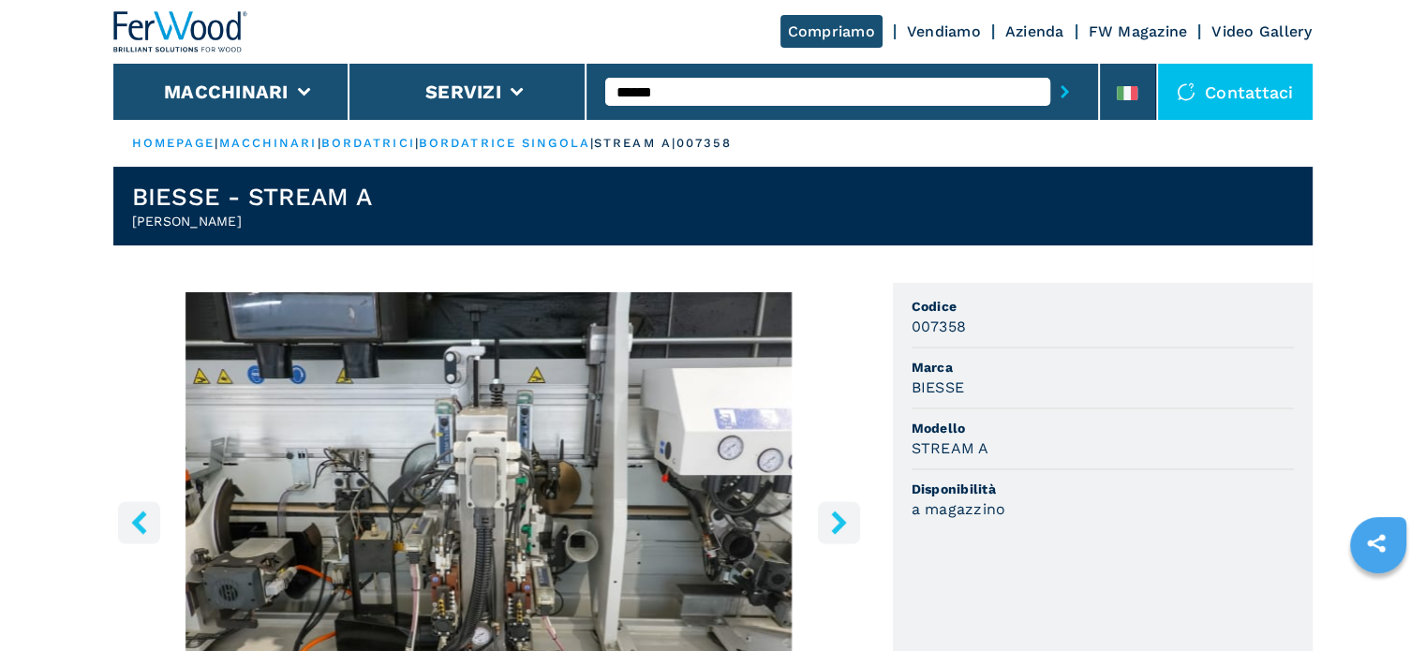
click at [835, 520] on icon "right-button" at bounding box center [838, 521] width 23 height 23
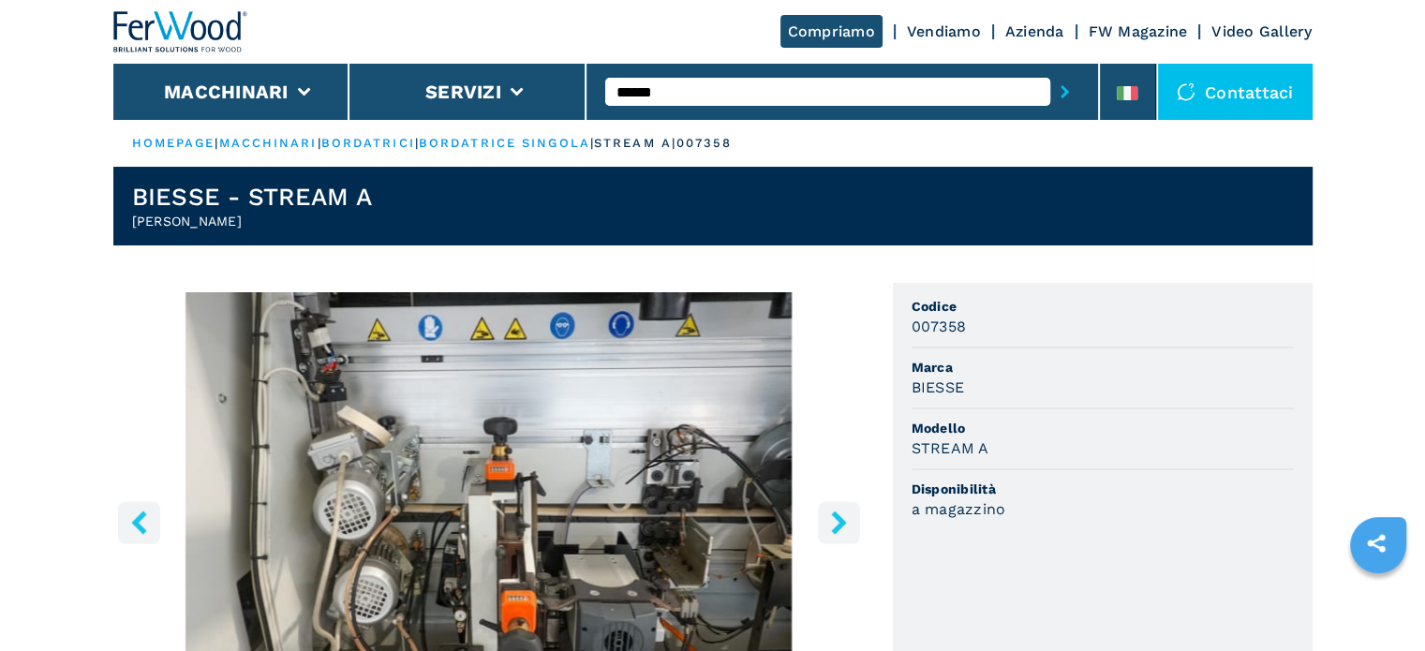
click at [835, 520] on icon "right-button" at bounding box center [838, 521] width 23 height 23
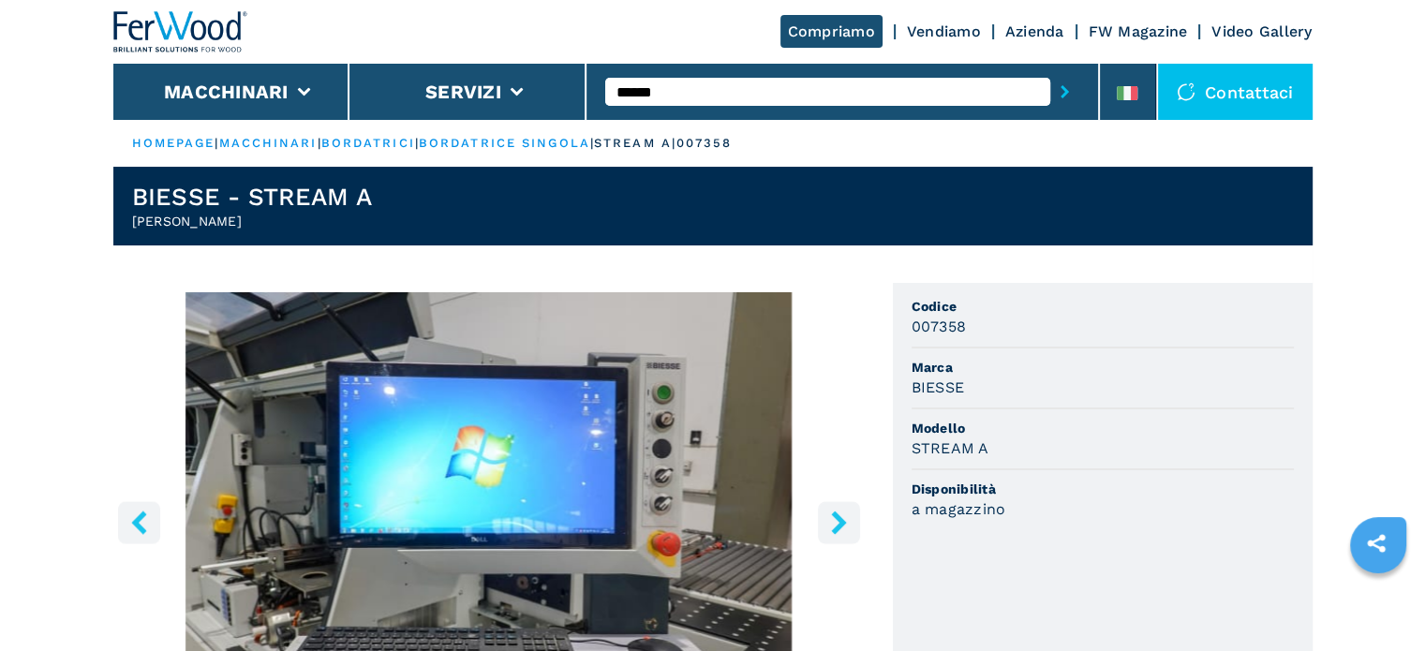
click at [835, 520] on icon "right-button" at bounding box center [838, 521] width 23 height 23
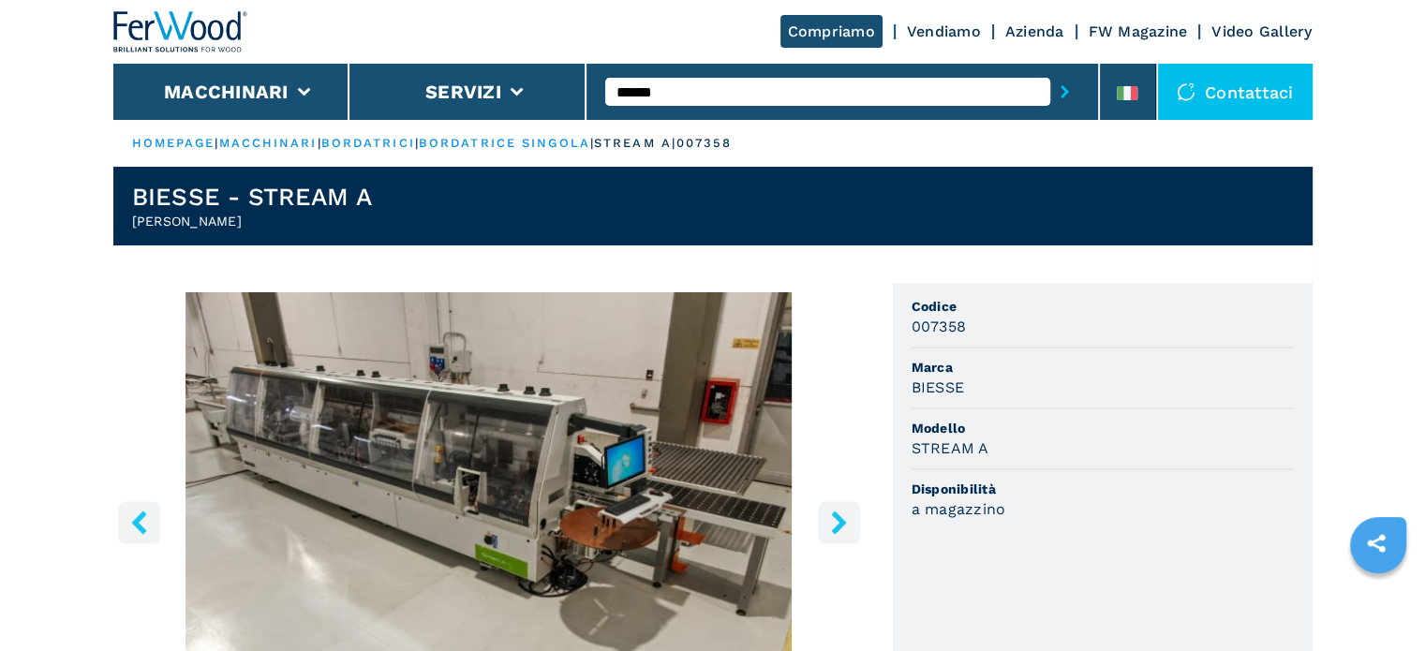
click at [836, 520] on icon "right-button" at bounding box center [838, 521] width 15 height 23
